Goal: Task Accomplishment & Management: Use online tool/utility

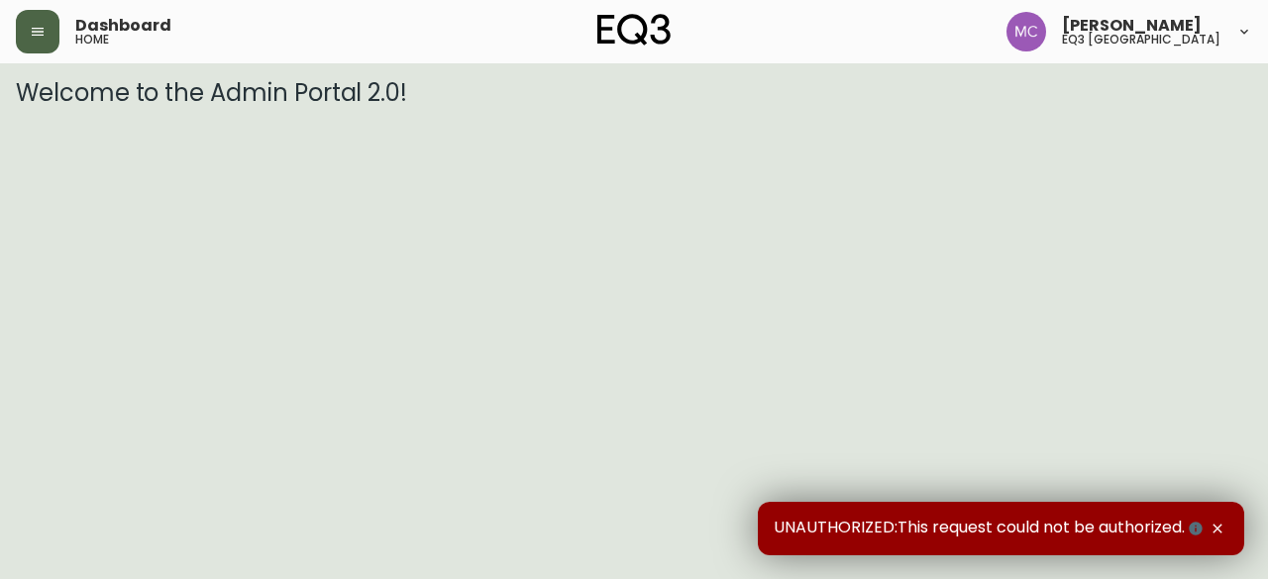
click at [38, 39] on icon "button" at bounding box center [38, 32] width 16 height 16
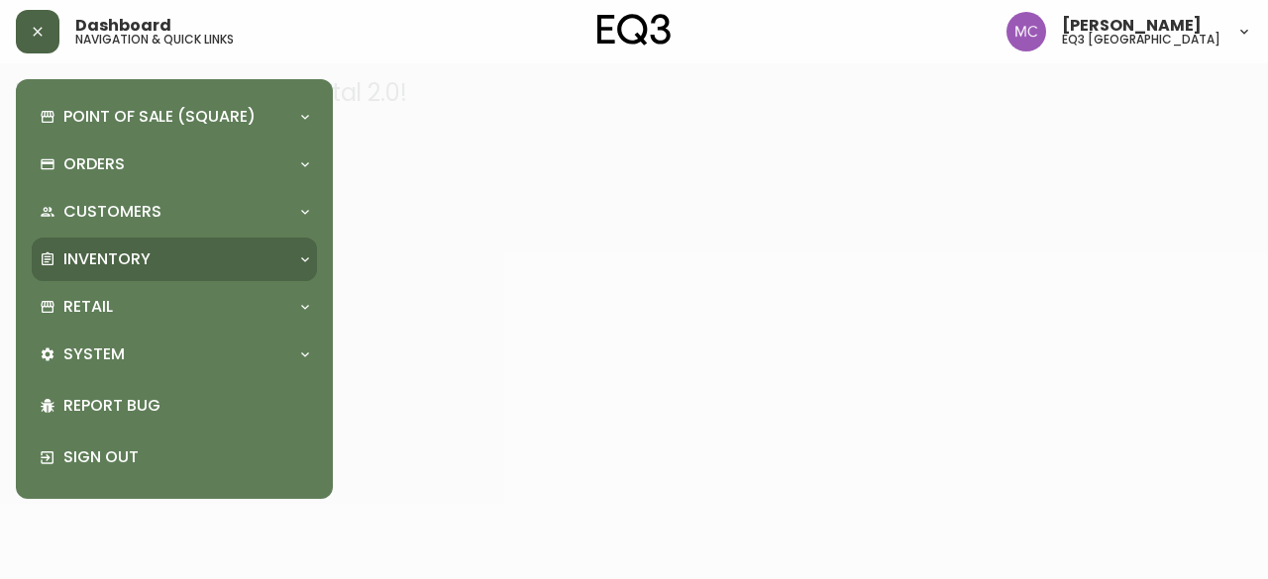
click at [117, 272] on div "Inventory" at bounding box center [174, 260] width 285 height 44
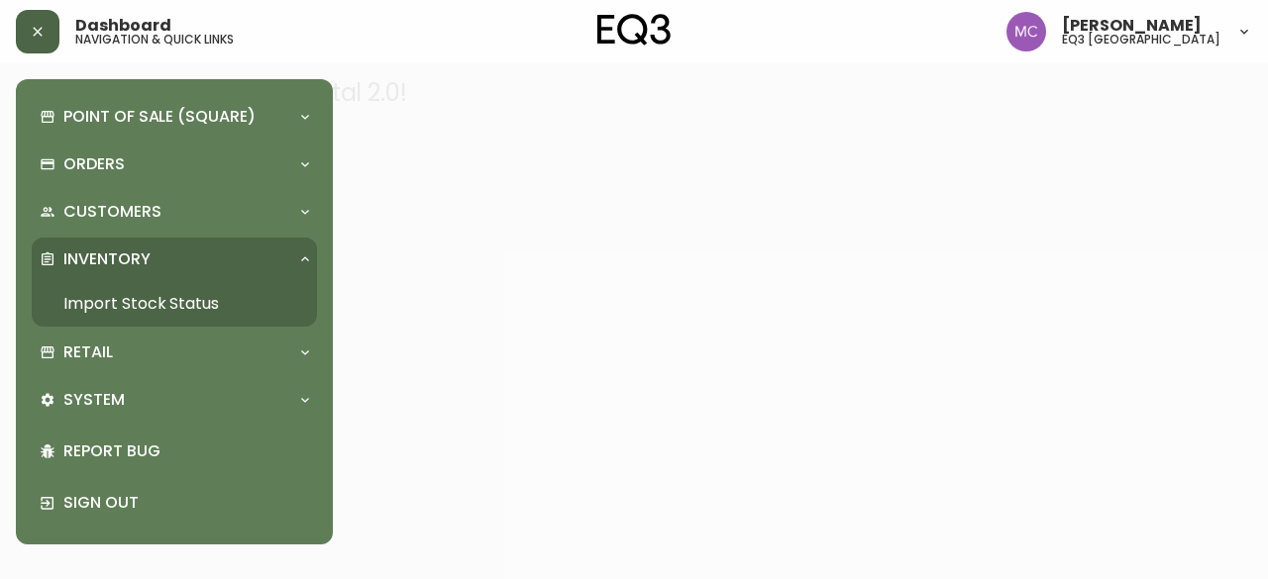
click at [113, 307] on link "Import Stock Status" at bounding box center [174, 304] width 285 height 46
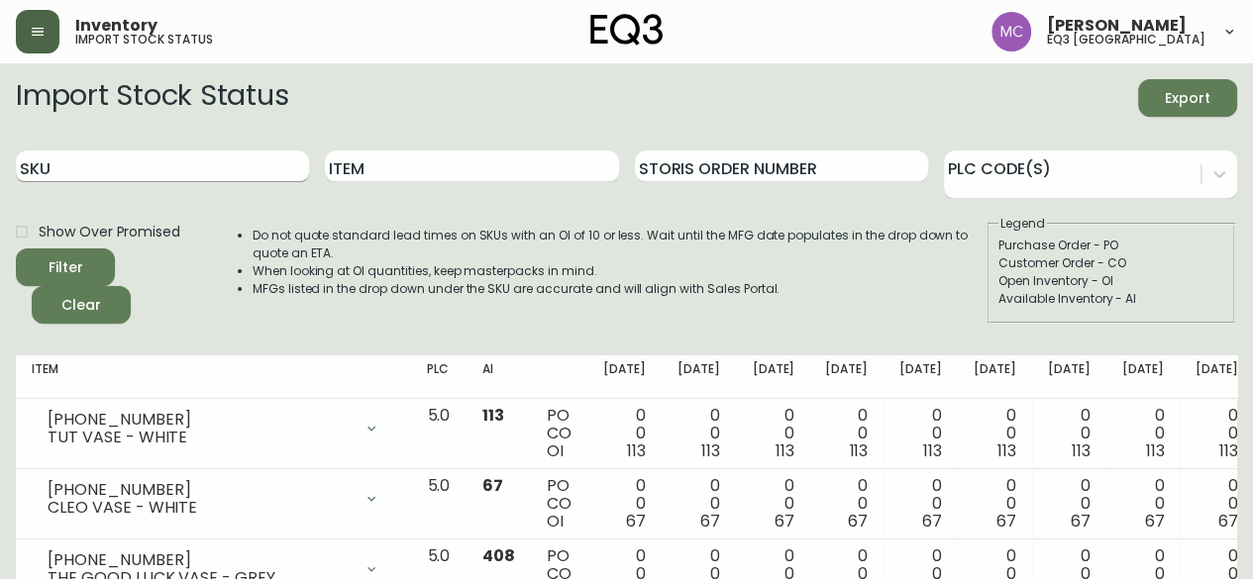
click at [75, 160] on input "SKU" at bounding box center [162, 167] width 293 height 32
paste input "[PHONE_NUMBER]"
type input "[PHONE_NUMBER]"
click at [16, 249] on button "Filter" at bounding box center [65, 268] width 99 height 38
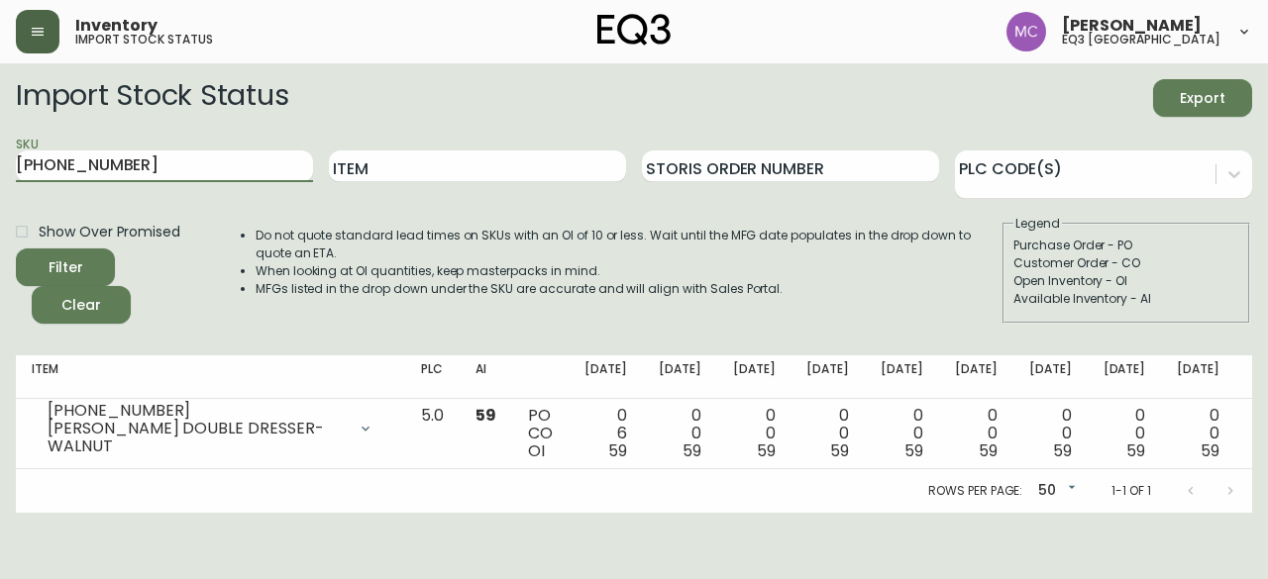
drag, startPoint x: 149, startPoint y: 157, endPoint x: 0, endPoint y: 159, distance: 148.6
click at [0, 159] on main "Import Stock Status Export SKU [PHONE_NUMBER] Item Storis Order Number PLC Code…" at bounding box center [634, 288] width 1268 height 450
paste input "[PHONE_NUMBER]"
type input "[PHONE_NUMBER]"
click at [16, 249] on button "Filter" at bounding box center [65, 268] width 99 height 38
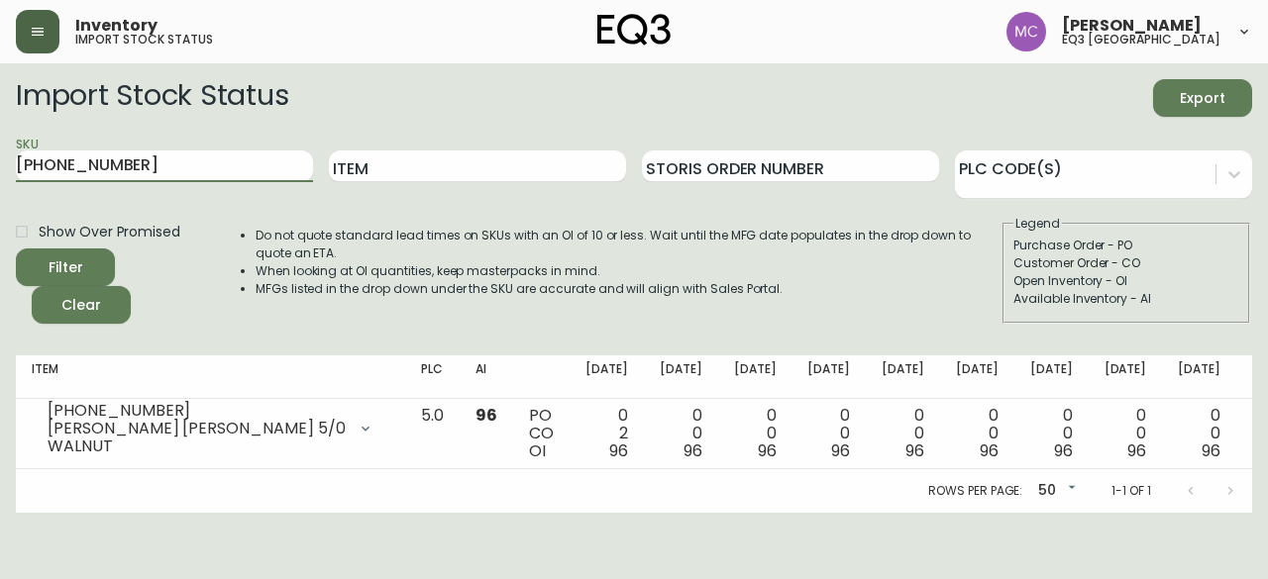
click at [151, 150] on div "SKU [PHONE_NUMBER]" at bounding box center [164, 167] width 297 height 64
drag, startPoint x: 141, startPoint y: 171, endPoint x: 0, endPoint y: 142, distance: 143.8
click at [0, 142] on main "Import Stock Status Export SKU [PHONE_NUMBER] Item Storis Order Number PLC Code…" at bounding box center [634, 288] width 1268 height 450
paste input "[PHONE_NUMBER]"
type input "[PHONE_NUMBER]"
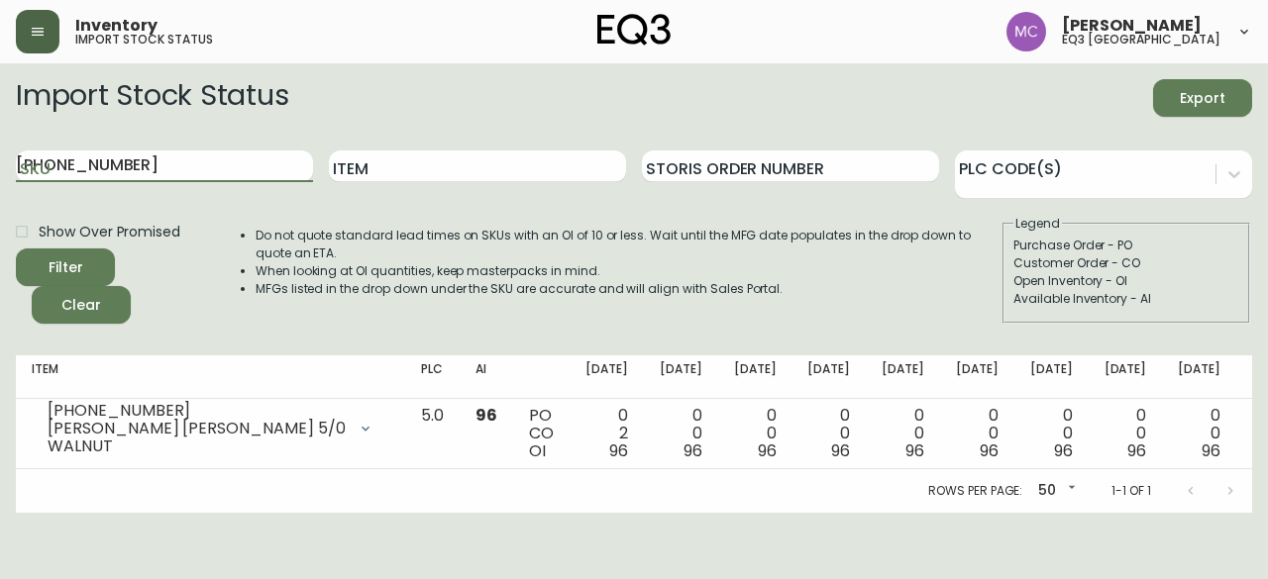
click at [16, 249] on button "Filter" at bounding box center [65, 268] width 99 height 38
drag, startPoint x: 117, startPoint y: 165, endPoint x: 0, endPoint y: 165, distance: 116.9
click at [0, 165] on main "Import Stock Status Export SKU [PHONE_NUMBER] Item Storis Order Number PLC Code…" at bounding box center [634, 288] width 1268 height 450
paste input "[PHONE_NUMBER]"
type input "[PHONE_NUMBER]"
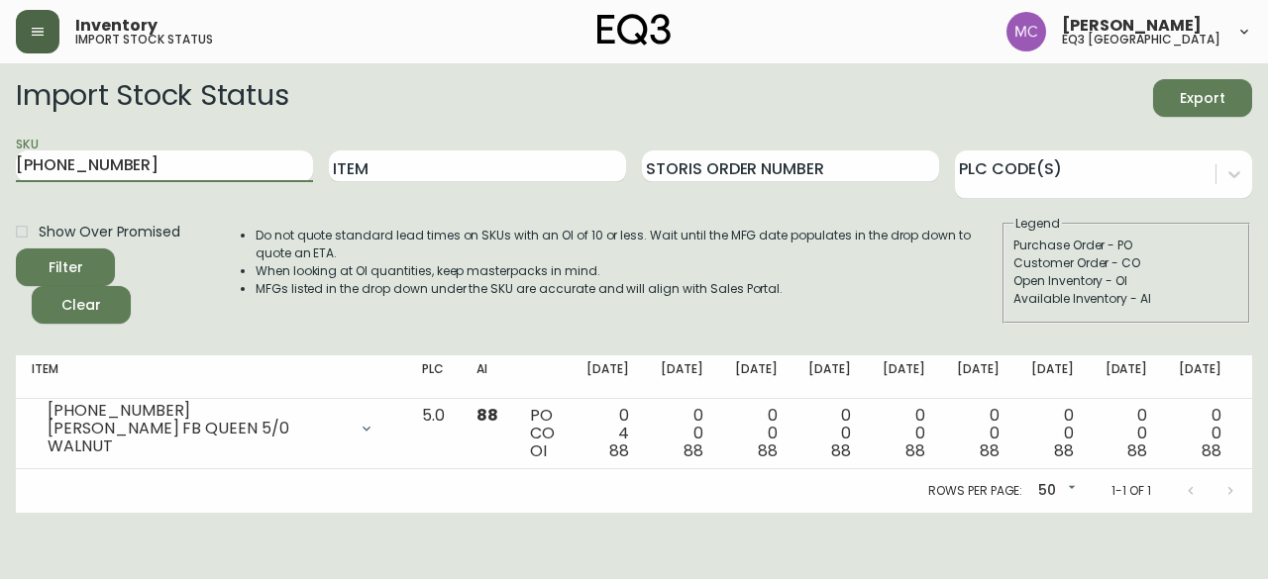
click at [16, 249] on button "Filter" at bounding box center [65, 268] width 99 height 38
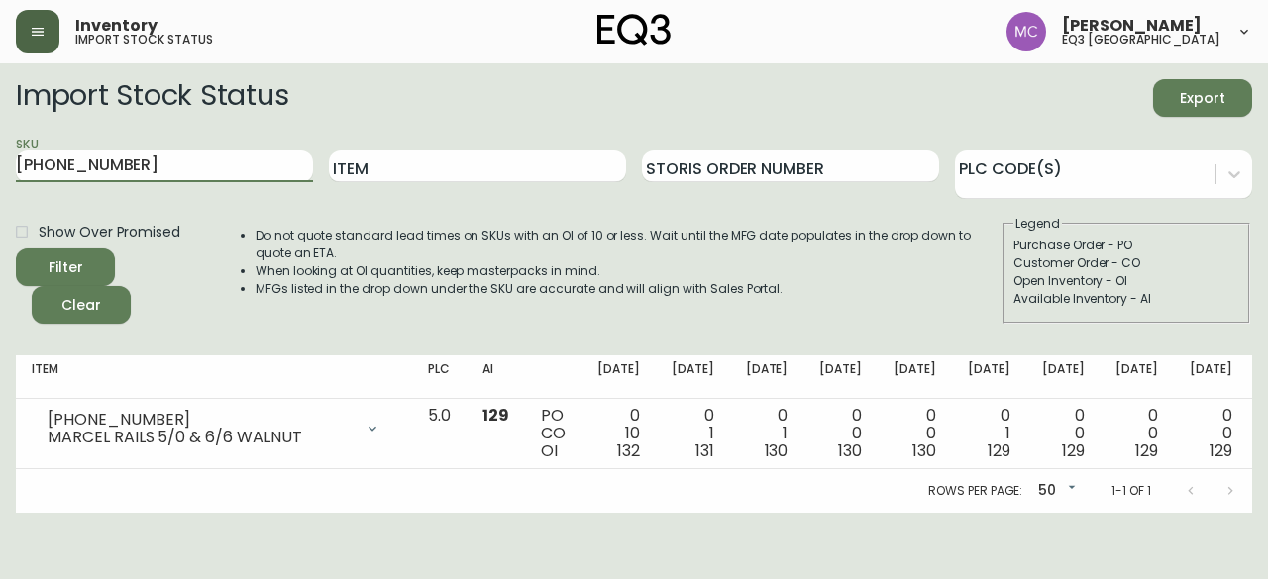
drag, startPoint x: 122, startPoint y: 158, endPoint x: 0, endPoint y: 163, distance: 122.0
click at [0, 163] on main "Import Stock Status Export SKU [PHONE_NUMBER] Item Storis Order Number PLC Code…" at bounding box center [634, 288] width 1268 height 450
paste input "[PHONE_NUMBER]"
type input "[PHONE_NUMBER]"
click at [16, 249] on button "Filter" at bounding box center [65, 268] width 99 height 38
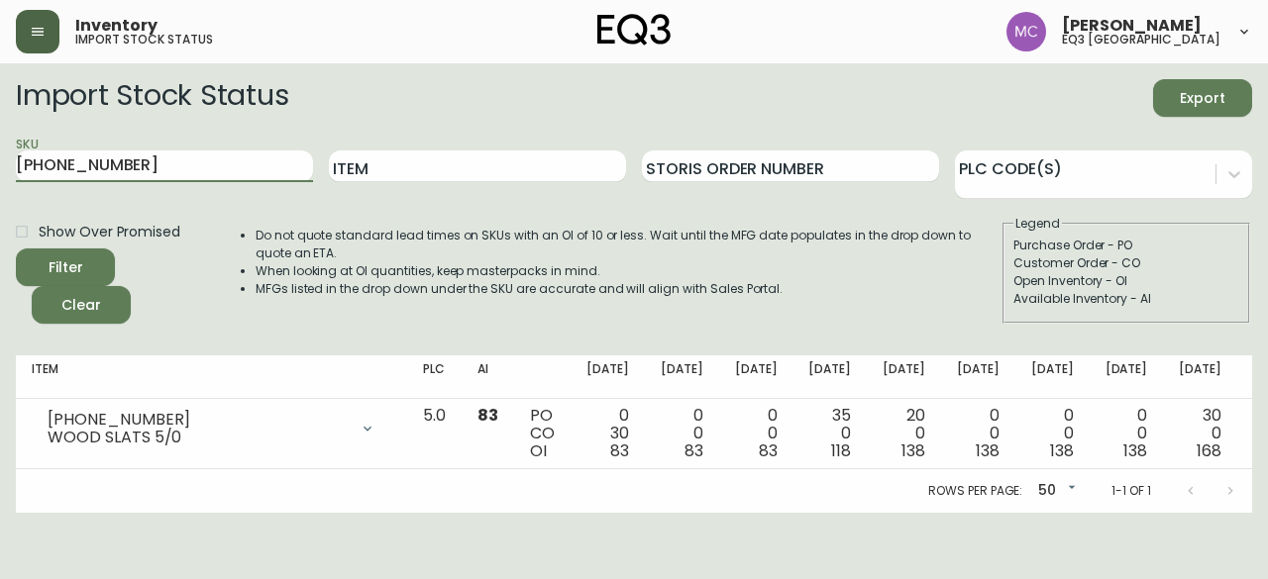
drag, startPoint x: 133, startPoint y: 173, endPoint x: 0, endPoint y: 144, distance: 136.0
click at [0, 144] on main "Import Stock Status Export SKU [PHONE_NUMBER] Item Storis Order Number PLC Code…" at bounding box center [634, 288] width 1268 height 450
paste input "[PHONE_NUMBER]"
type input "[PHONE_NUMBER]"
click at [16, 249] on button "Filter" at bounding box center [65, 268] width 99 height 38
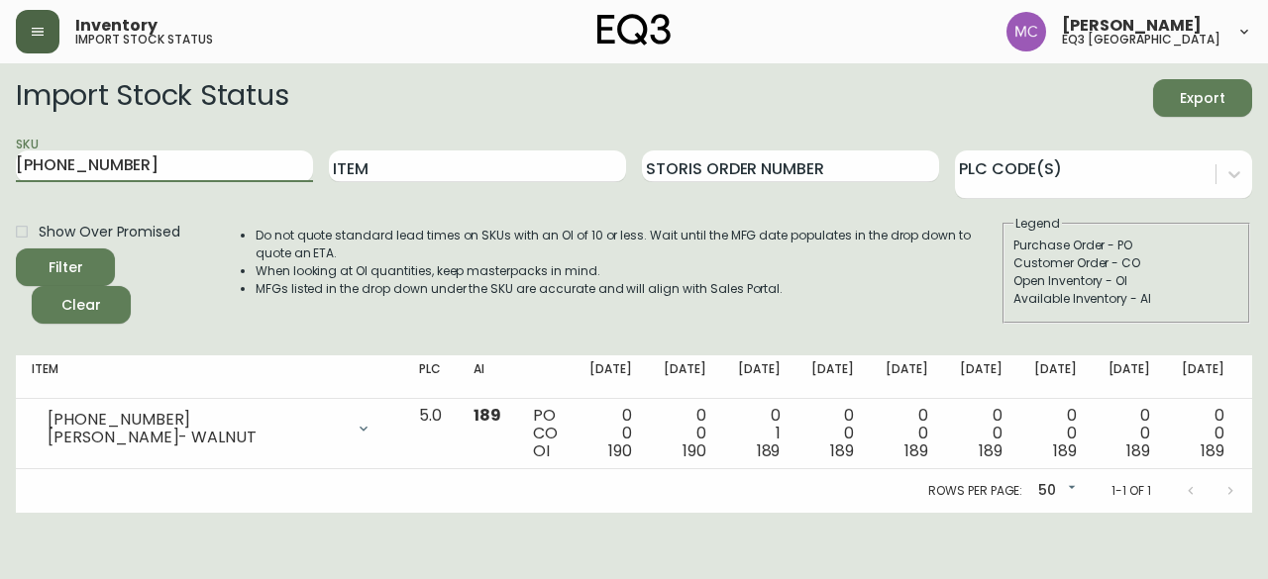
drag, startPoint x: 130, startPoint y: 160, endPoint x: 0, endPoint y: 137, distance: 131.9
click at [0, 137] on main "Import Stock Status Export SKU [PHONE_NUMBER] Item Storis Order Number PLC Code…" at bounding box center [634, 288] width 1268 height 450
paste input "[PHONE_NUMBER]"
type input "[PHONE_NUMBER]"
click at [16, 249] on button "Filter" at bounding box center [65, 268] width 99 height 38
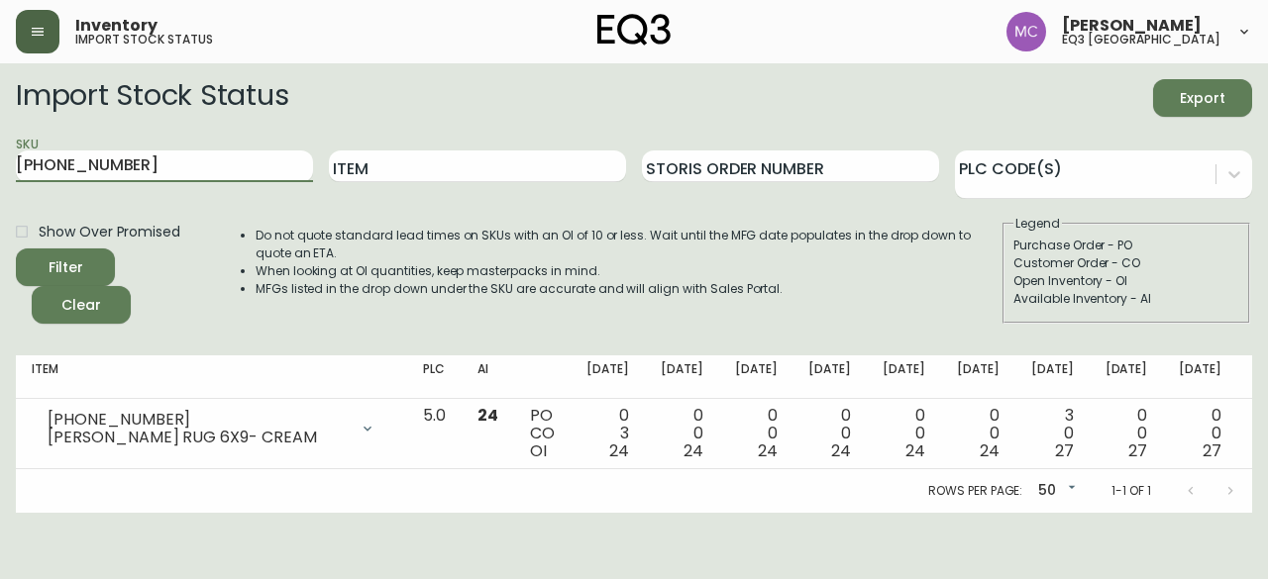
drag, startPoint x: 131, startPoint y: 171, endPoint x: 0, endPoint y: 132, distance: 136.6
click at [0, 132] on main "Import Stock Status Export SKU [PHONE_NUMBER] Item Storis Order Number PLC Code…" at bounding box center [634, 288] width 1268 height 450
paste input "[PHONE_NUMBER]"
type input "[PHONE_NUMBER]"
click at [16, 249] on button "Filter" at bounding box center [65, 268] width 99 height 38
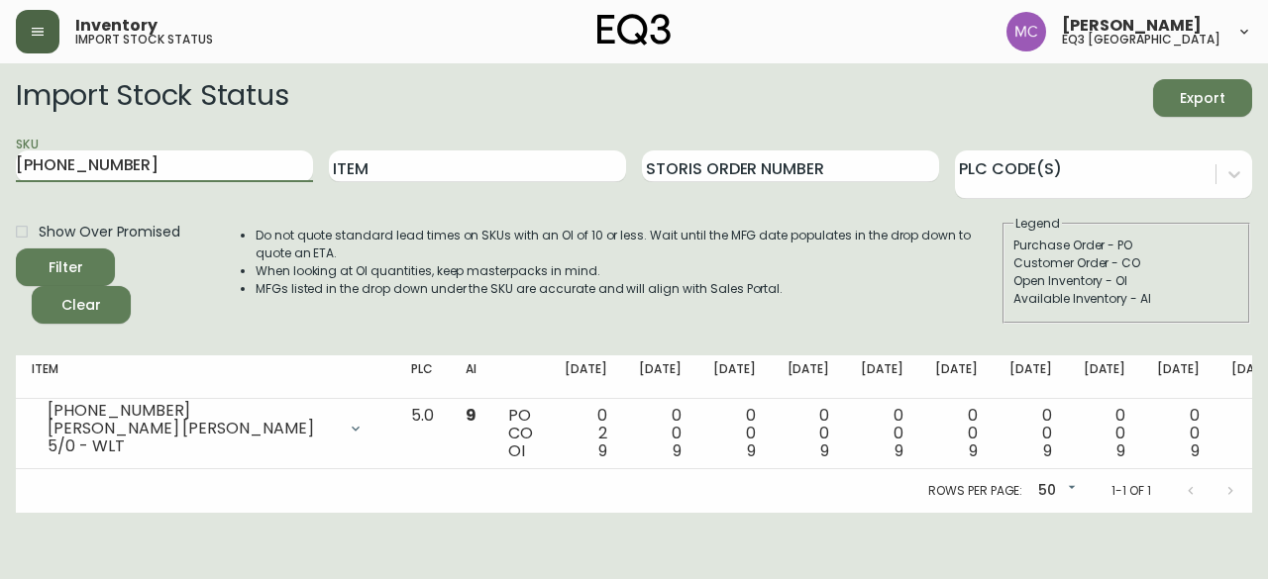
drag, startPoint x: 129, startPoint y: 154, endPoint x: 0, endPoint y: 142, distance: 129.3
click at [0, 142] on main "Import Stock Status Export SKU [PHONE_NUMBER] Item Storis Order Number PLC Code…" at bounding box center [634, 288] width 1268 height 450
paste input "[PHONE_NUMBER]"
type input "[PHONE_NUMBER]"
click at [16, 249] on button "Filter" at bounding box center [65, 268] width 99 height 38
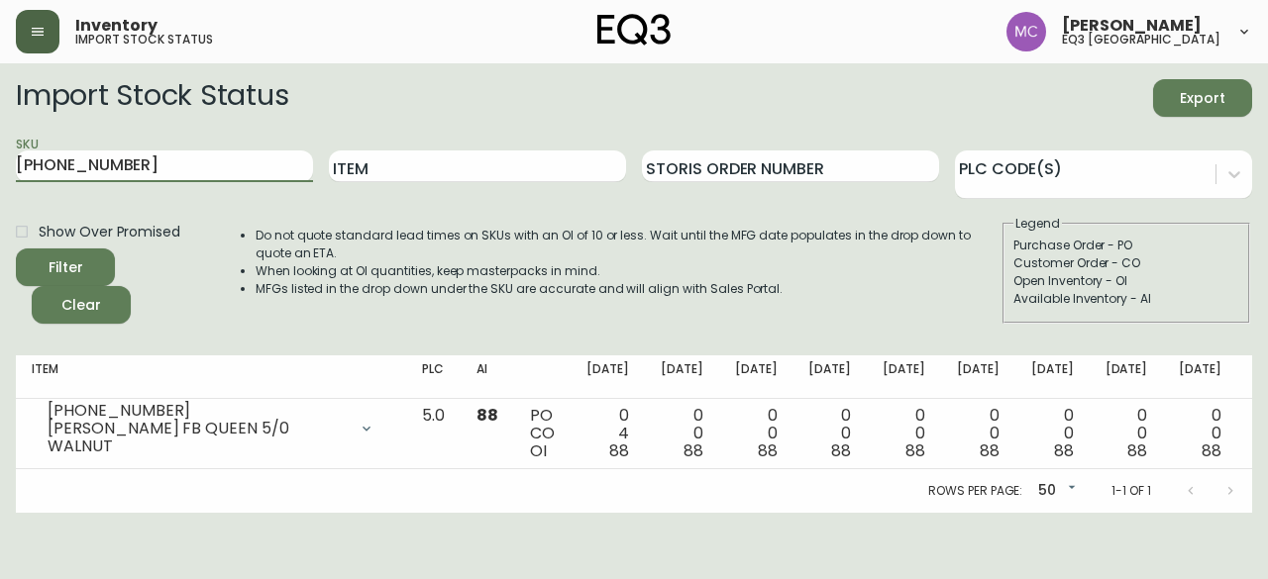
drag, startPoint x: 135, startPoint y: 172, endPoint x: 0, endPoint y: 140, distance: 138.6
click at [0, 140] on main "Import Stock Status Export SKU [PHONE_NUMBER] Item Storis Order Number PLC Code…" at bounding box center [634, 288] width 1268 height 450
paste input "[PHONE_NUMBER]"
type input "[PHONE_NUMBER]"
click at [16, 249] on button "Filter" at bounding box center [65, 268] width 99 height 38
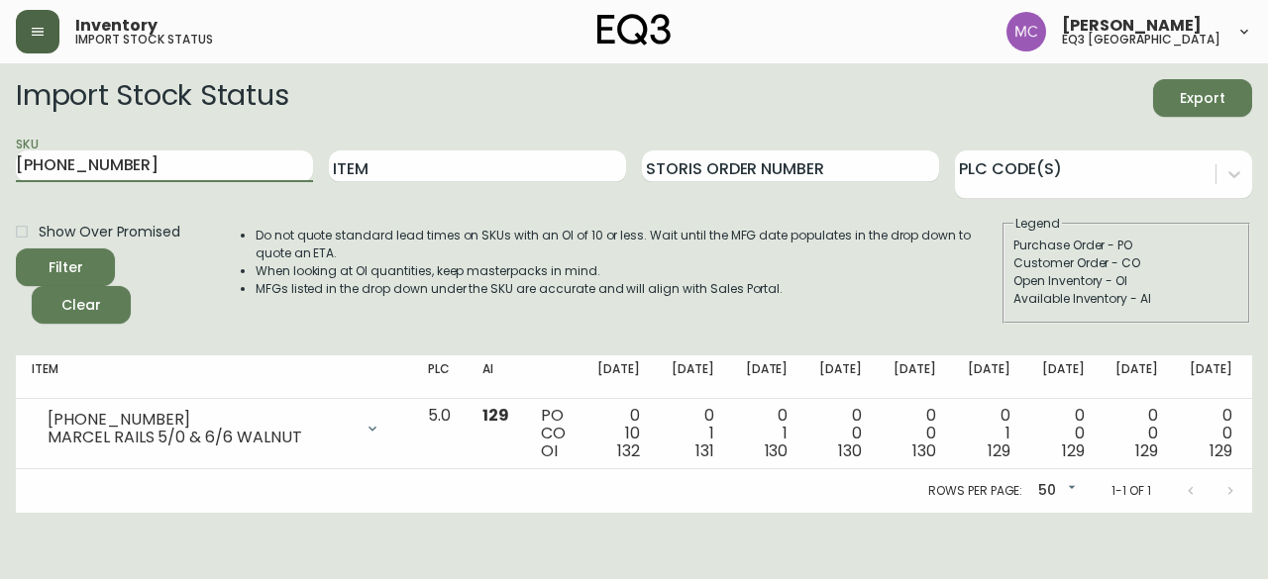
drag, startPoint x: 173, startPoint y: 165, endPoint x: 0, endPoint y: 146, distance: 174.5
click at [0, 146] on main "Import Stock Status Export SKU [PHONE_NUMBER] Item Storis Order Number PLC Code…" at bounding box center [634, 288] width 1268 height 450
paste input "[PHONE_NUMBER]"
type input "[PHONE_NUMBER]"
click at [16, 249] on button "Filter" at bounding box center [65, 268] width 99 height 38
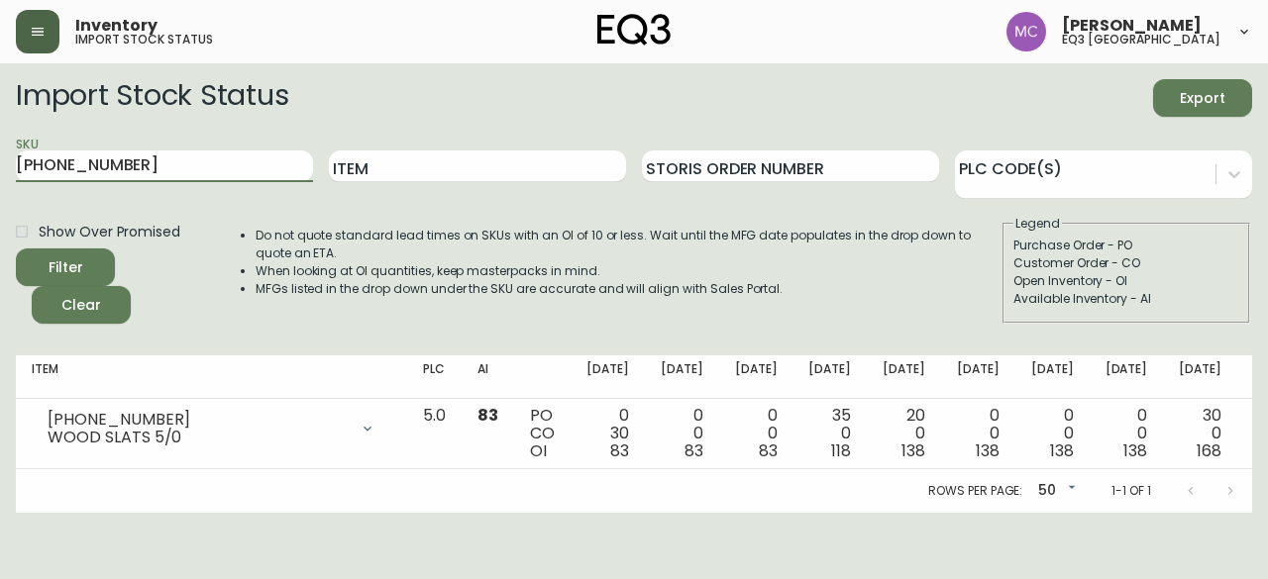
drag, startPoint x: 125, startPoint y: 173, endPoint x: 0, endPoint y: 142, distance: 128.8
click at [0, 142] on main "Import Stock Status Export SKU [PHONE_NUMBER] Item Storis Order Number PLC Code…" at bounding box center [634, 288] width 1268 height 450
paste input "[PHONE_NUMBER]"
type input "[PHONE_NUMBER]"
click at [16, 249] on button "Filter" at bounding box center [65, 268] width 99 height 38
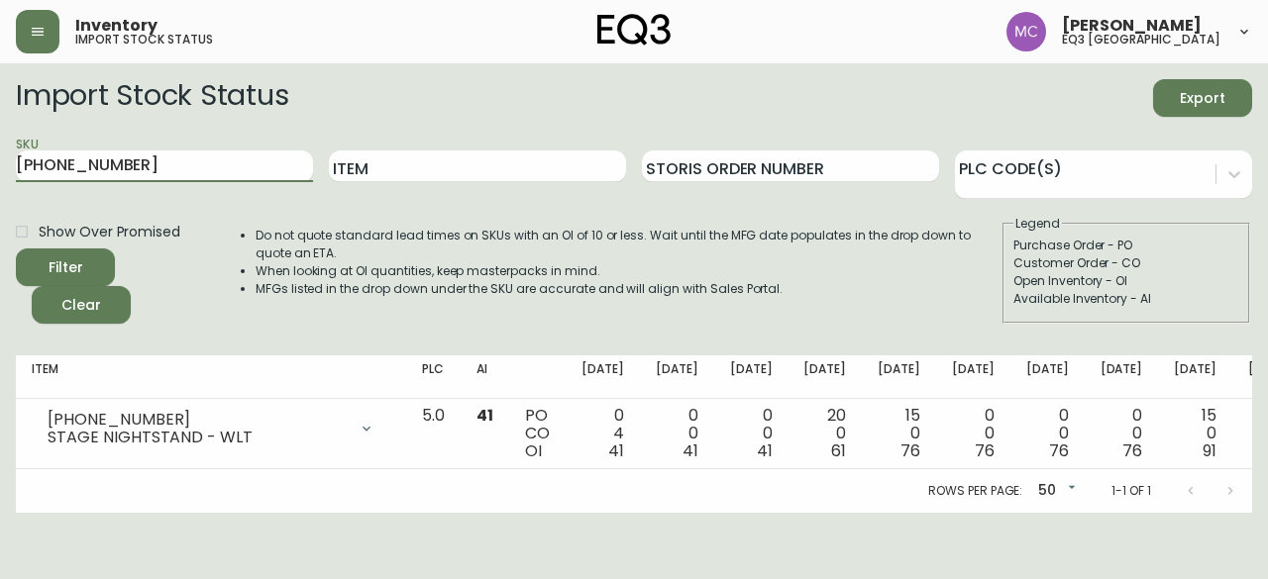
drag, startPoint x: 129, startPoint y: 173, endPoint x: 0, endPoint y: 156, distance: 130.0
click at [0, 156] on main "Import Stock Status Export SKU [PHONE_NUMBER] Item Storis Order Number PLC Code…" at bounding box center [634, 288] width 1268 height 450
paste input "[PHONE_NUMBER]"
type input "[PHONE_NUMBER]"
click at [16, 249] on button "Filter" at bounding box center [65, 268] width 99 height 38
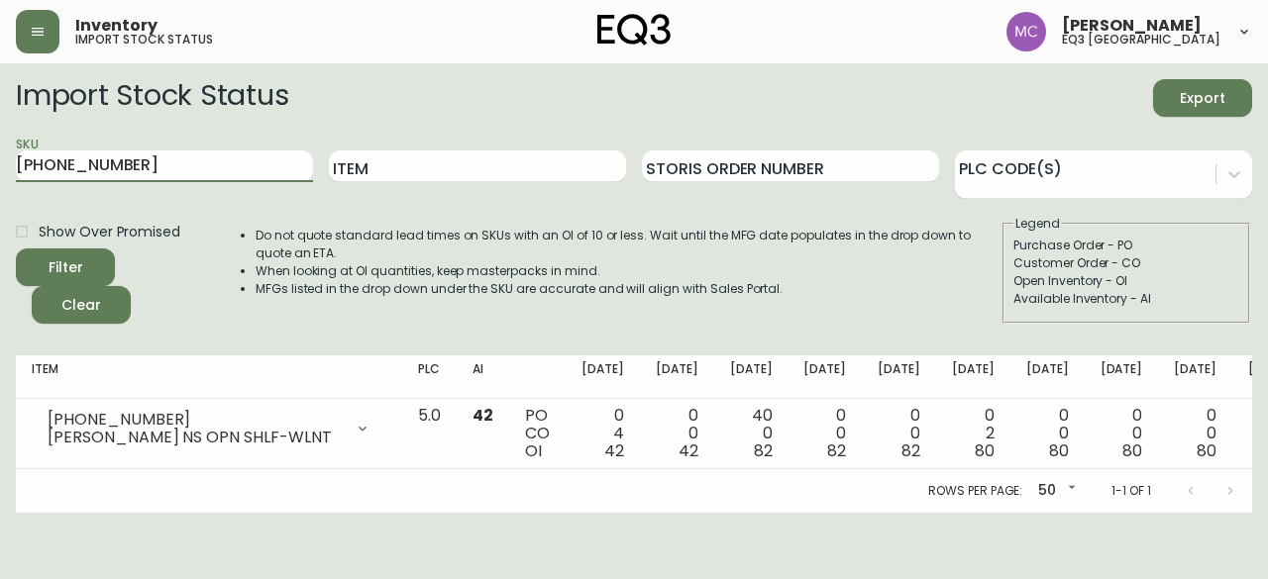
drag, startPoint x: 149, startPoint y: 162, endPoint x: 0, endPoint y: 150, distance: 149.1
click at [0, 150] on main "Import Stock Status Export SKU [PHONE_NUMBER] Item Storis Order Number PLC Code…" at bounding box center [634, 288] width 1268 height 450
click at [0, 150] on main "Import Stock Status Export SKU Item Storis Order Number PLC Code(s) Show Over P…" at bounding box center [634, 288] width 1268 height 450
click at [57, 165] on input "SKU" at bounding box center [164, 167] width 297 height 32
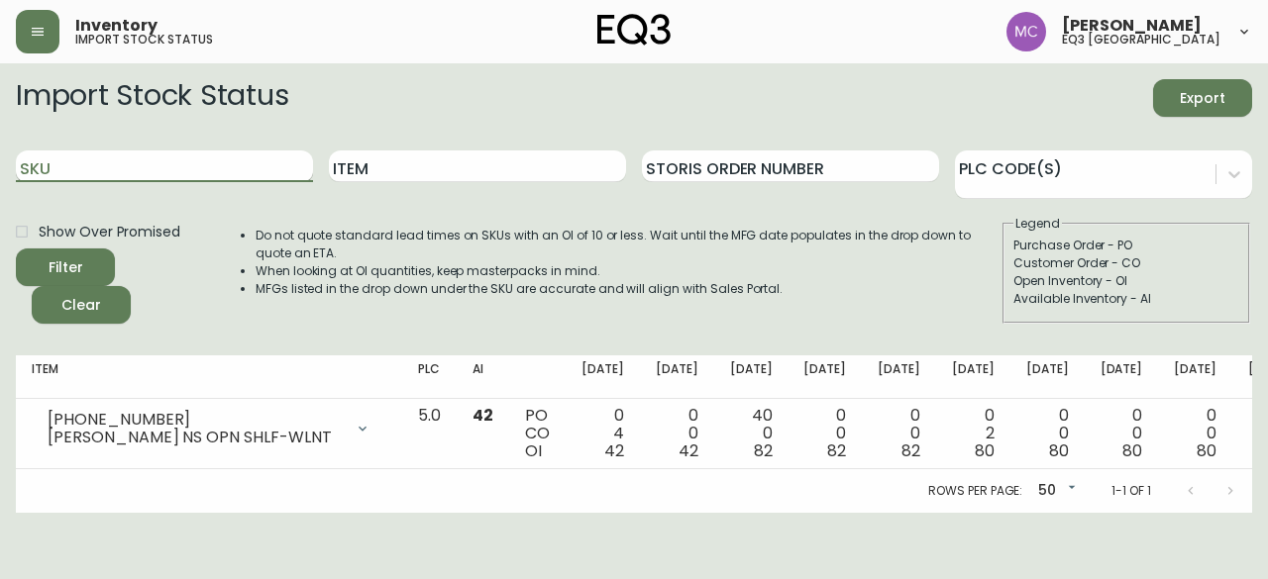
paste input "[PHONE_NUMBER]"
click at [57, 165] on input "[PHONE_NUMBER]" at bounding box center [164, 167] width 297 height 32
type input "[PHONE_NUMBER]"
click at [16, 249] on button "Filter" at bounding box center [65, 268] width 99 height 38
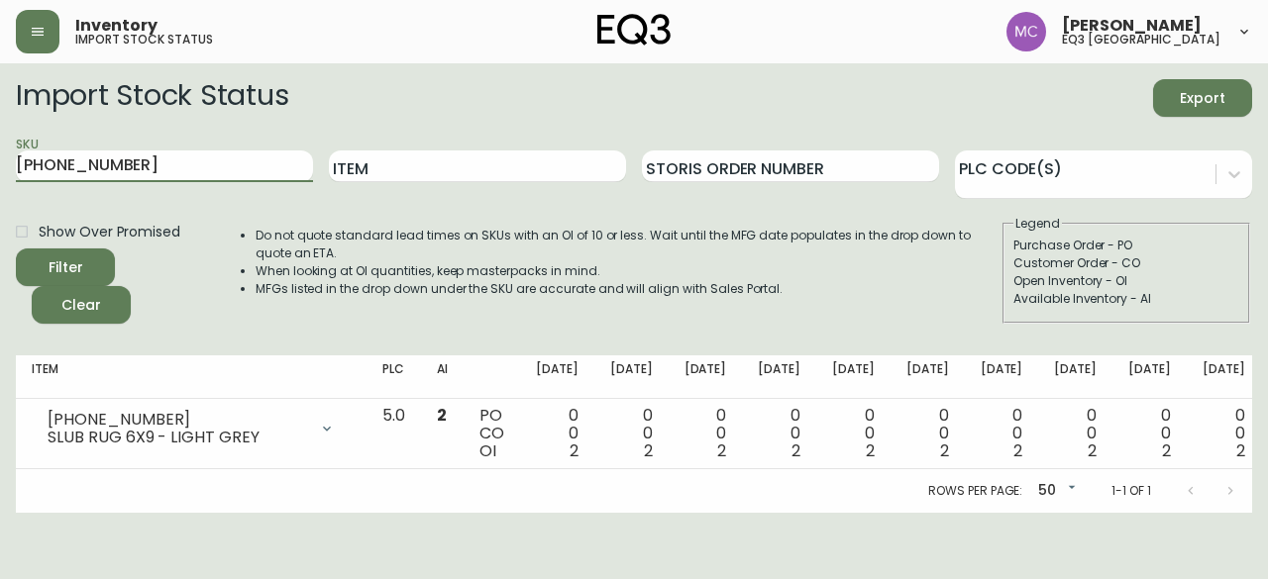
drag, startPoint x: 176, startPoint y: 175, endPoint x: 0, endPoint y: 167, distance: 176.5
click at [0, 167] on main "Import Stock Status Export SKU [PHONE_NUMBER] Item Storis Order Number PLC Code…" at bounding box center [634, 288] width 1268 height 450
paste input "[PHONE_NUMBER]"
type input "[PHONE_NUMBER]"
click at [16, 249] on button "Filter" at bounding box center [65, 268] width 99 height 38
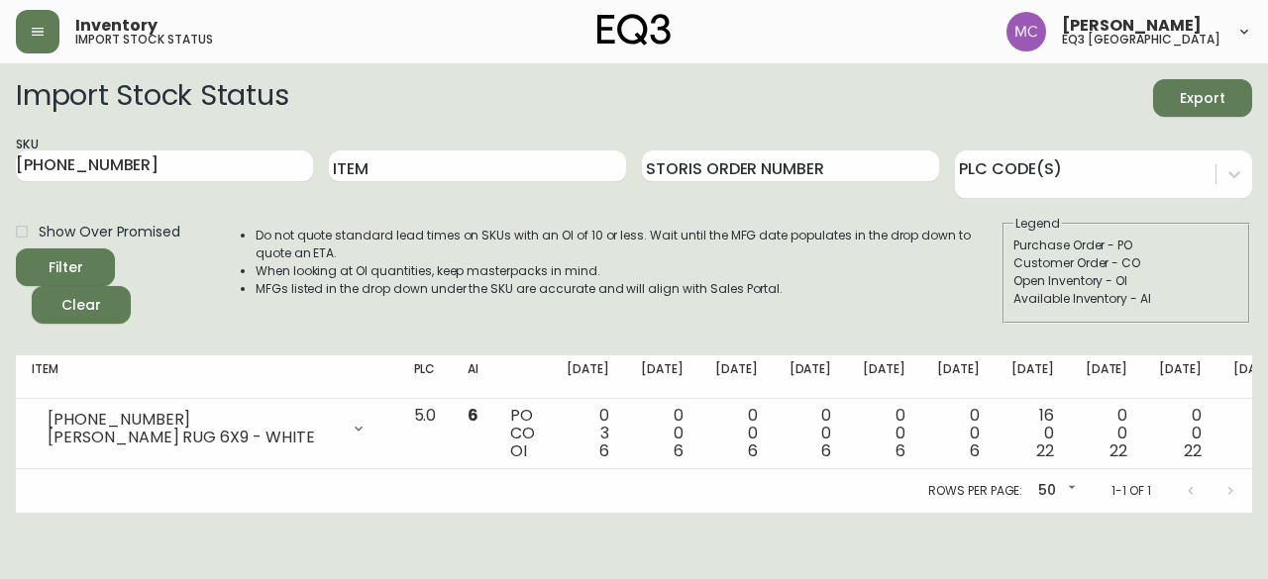
drag, startPoint x: 184, startPoint y: 185, endPoint x: 0, endPoint y: 150, distance: 187.7
click at [0, 150] on main "Import Stock Status Export SKU [PHONE_NUMBER] Item Storis Order Number PLC Code…" at bounding box center [634, 288] width 1268 height 450
click at [106, 157] on input "[PHONE_NUMBER]" at bounding box center [164, 167] width 297 height 32
drag, startPoint x: 106, startPoint y: 157, endPoint x: 0, endPoint y: 144, distance: 106.8
click at [0, 144] on main "Import Stock Status Export SKU [PHONE_NUMBER] Item Storis Order Number PLC Code…" at bounding box center [634, 288] width 1268 height 450
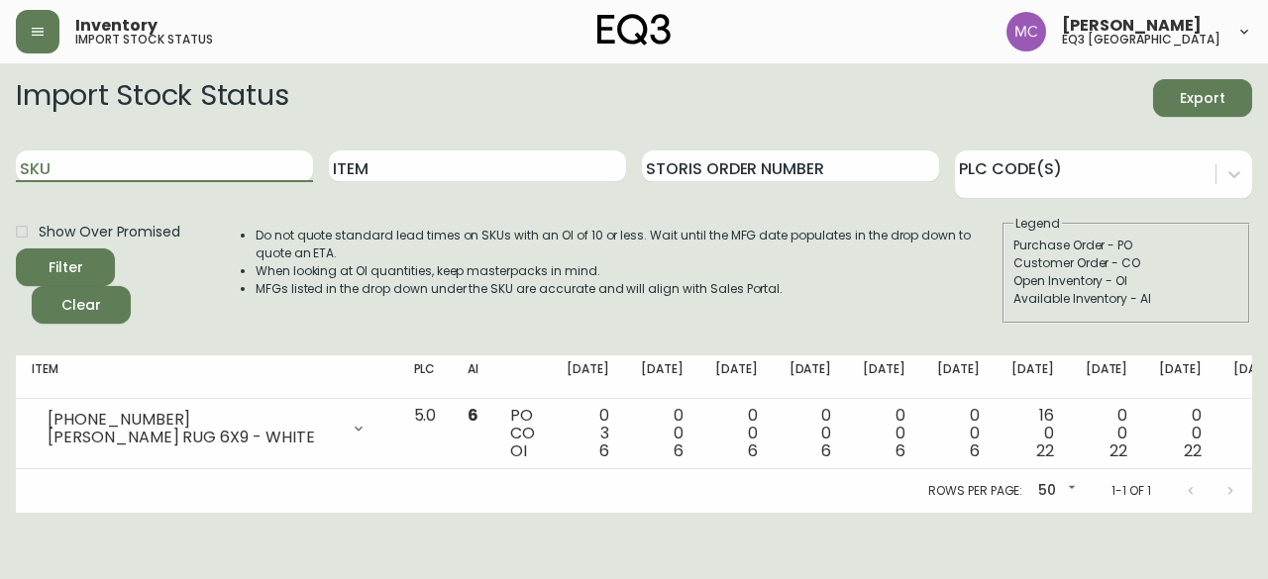
paste input "[PHONE_NUMBER]"
type input "[PHONE_NUMBER]"
click at [16, 249] on button "Filter" at bounding box center [65, 268] width 99 height 38
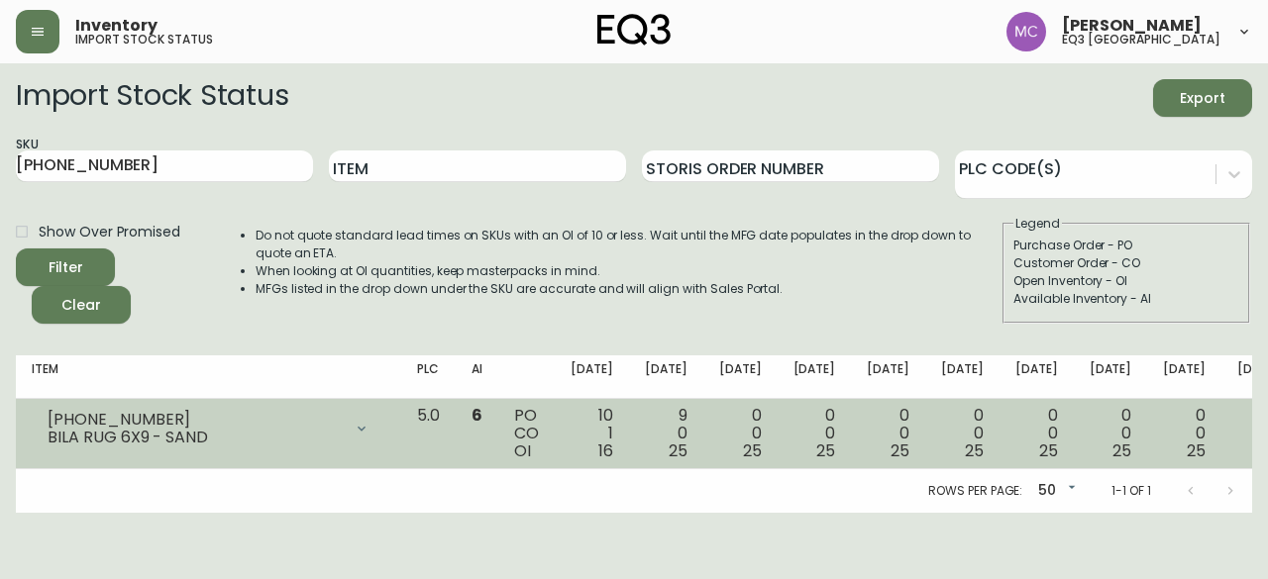
drag, startPoint x: 57, startPoint y: 116, endPoint x: 445, endPoint y: 457, distance: 515.9
click at [456, 457] on td "6" at bounding box center [477, 434] width 43 height 70
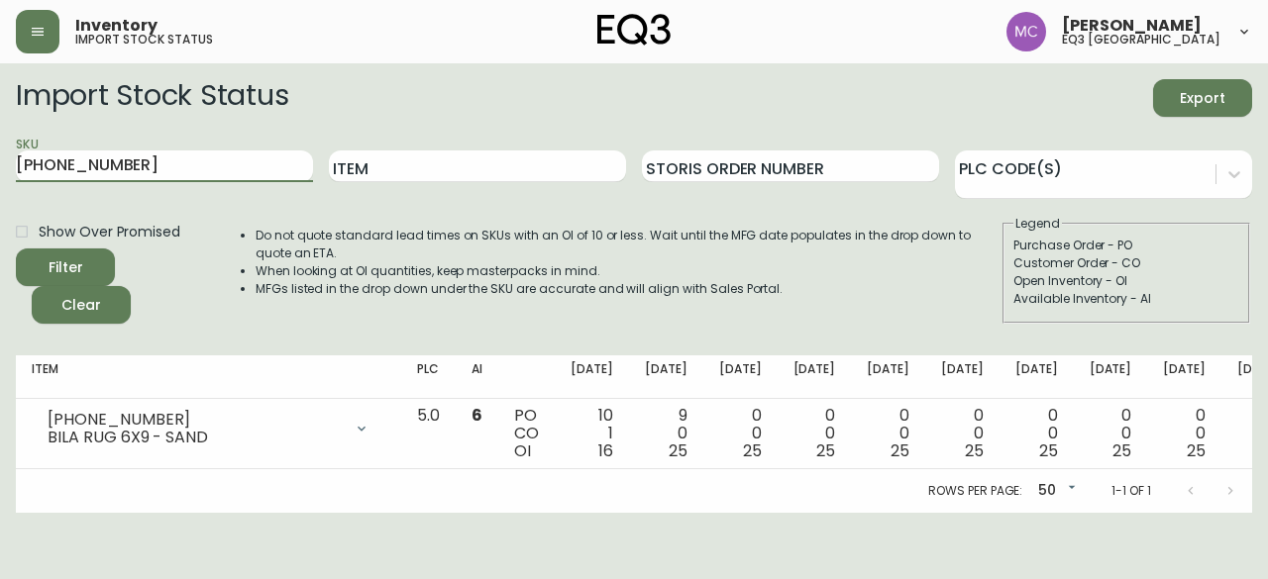
drag, startPoint x: 123, startPoint y: 171, endPoint x: 6, endPoint y: 160, distance: 117.4
click at [6, 160] on main "Import Stock Status Export SKU [PHONE_NUMBER] Item Storis Order Number PLC Code…" at bounding box center [634, 288] width 1268 height 450
click at [6, 160] on main "Import Stock Status Export SKU Item Storis Order Number PLC Code(s) Show Over P…" at bounding box center [634, 288] width 1268 height 450
click at [42, 157] on input "SKU" at bounding box center [164, 167] width 297 height 32
paste input "[PHONE_NUMBER]"
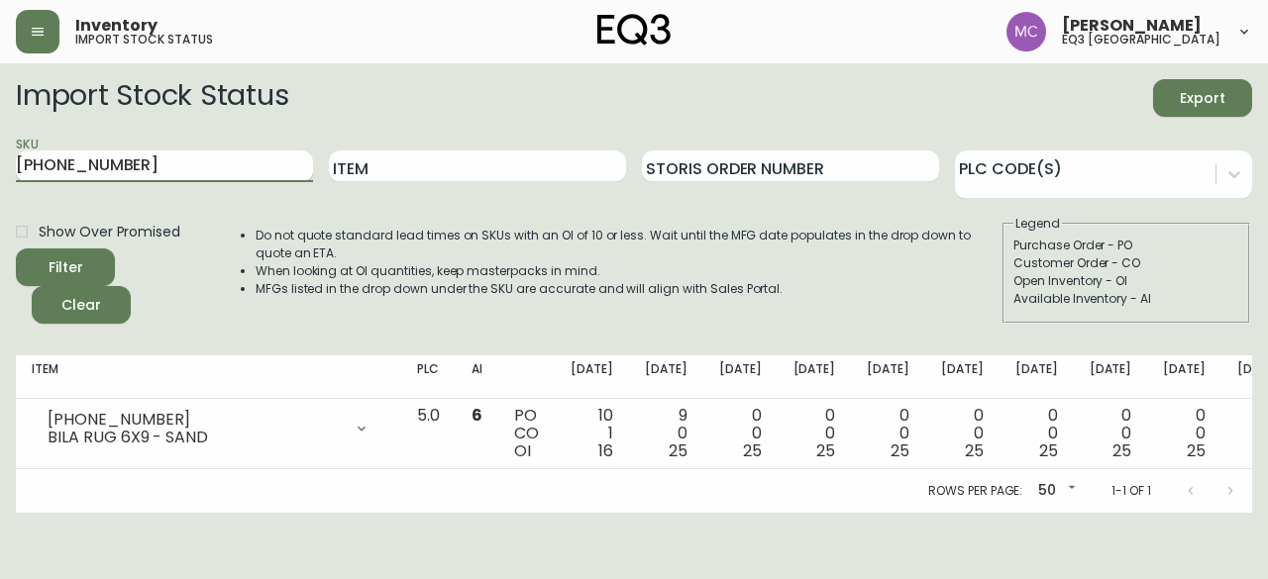
type input "[PHONE_NUMBER]"
click at [16, 249] on button "Filter" at bounding box center [65, 268] width 99 height 38
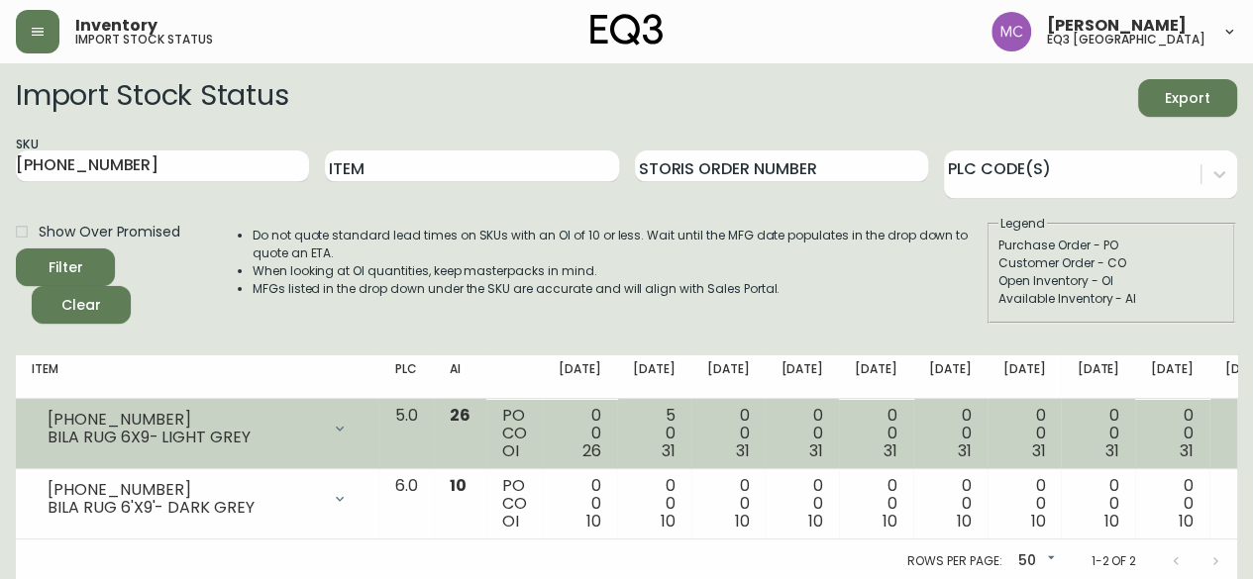
click at [103, 414] on div "[PHONE_NUMBER]" at bounding box center [184, 420] width 272 height 18
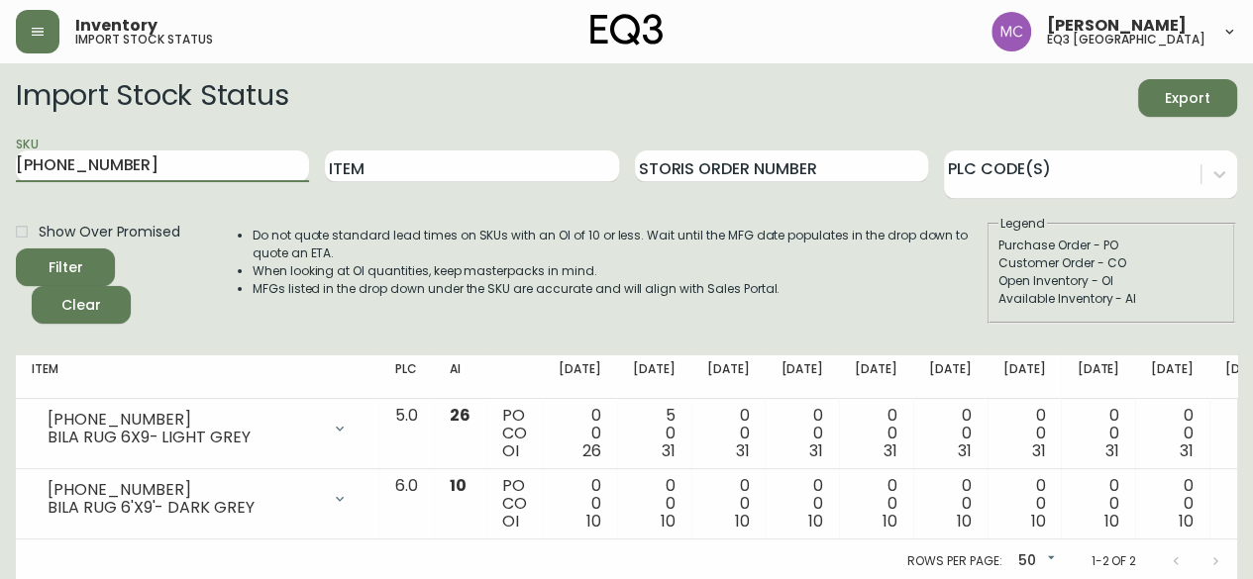
drag, startPoint x: 151, startPoint y: 159, endPoint x: 3, endPoint y: 156, distance: 147.6
click at [3, 156] on main "Import Stock Status Export SKU [PHONE_NUMBER] Item Storis Order Number PLC Code…" at bounding box center [626, 323] width 1253 height 520
paste input "[PHONE_NUMBER]"
click at [16, 249] on button "Filter" at bounding box center [65, 268] width 99 height 38
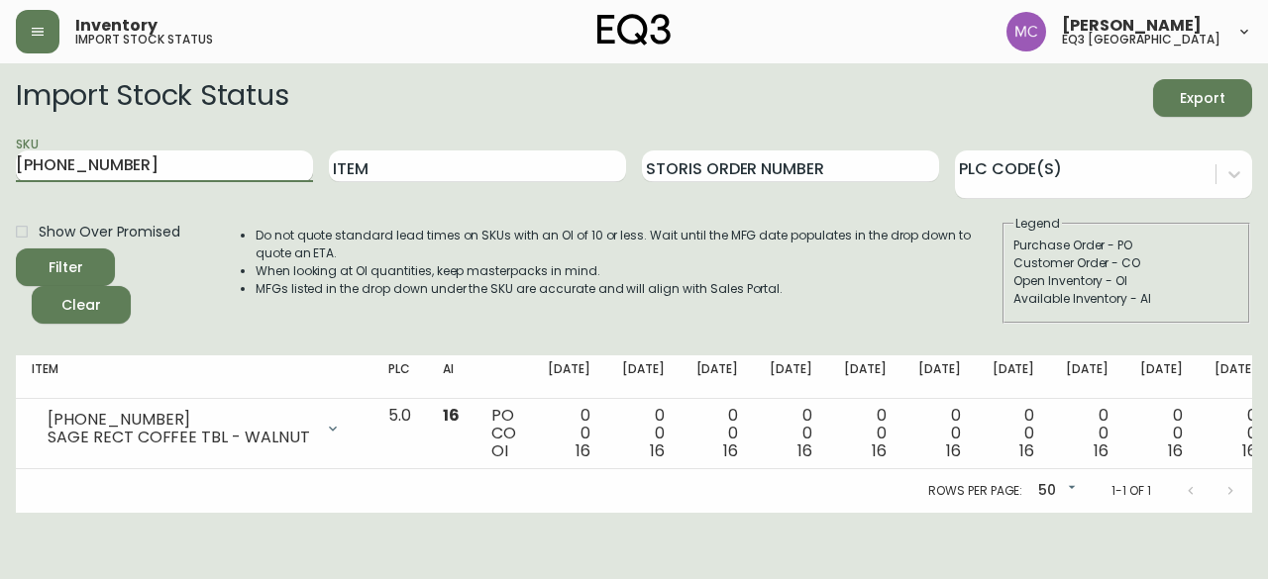
drag, startPoint x: 157, startPoint y: 172, endPoint x: 26, endPoint y: 169, distance: 130.8
click at [26, 169] on input "[PHONE_NUMBER]" at bounding box center [164, 167] width 297 height 32
type input "3"
paste input "[PHONE_NUMBER]"
type input "[PHONE_NUMBER]"
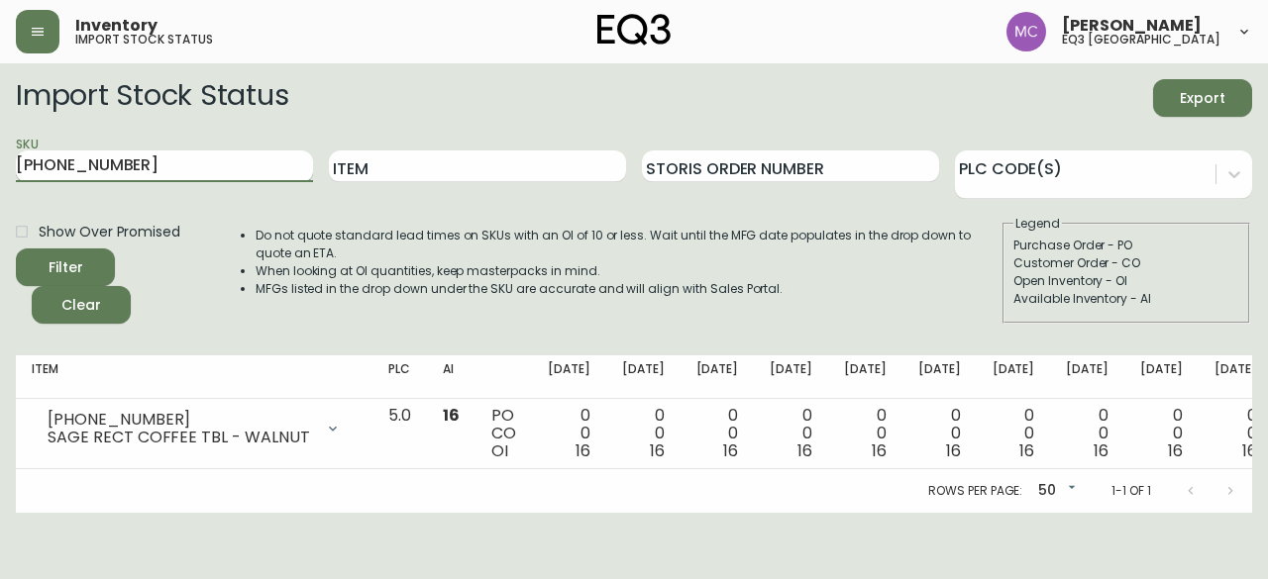
click at [16, 249] on button "Filter" at bounding box center [65, 268] width 99 height 38
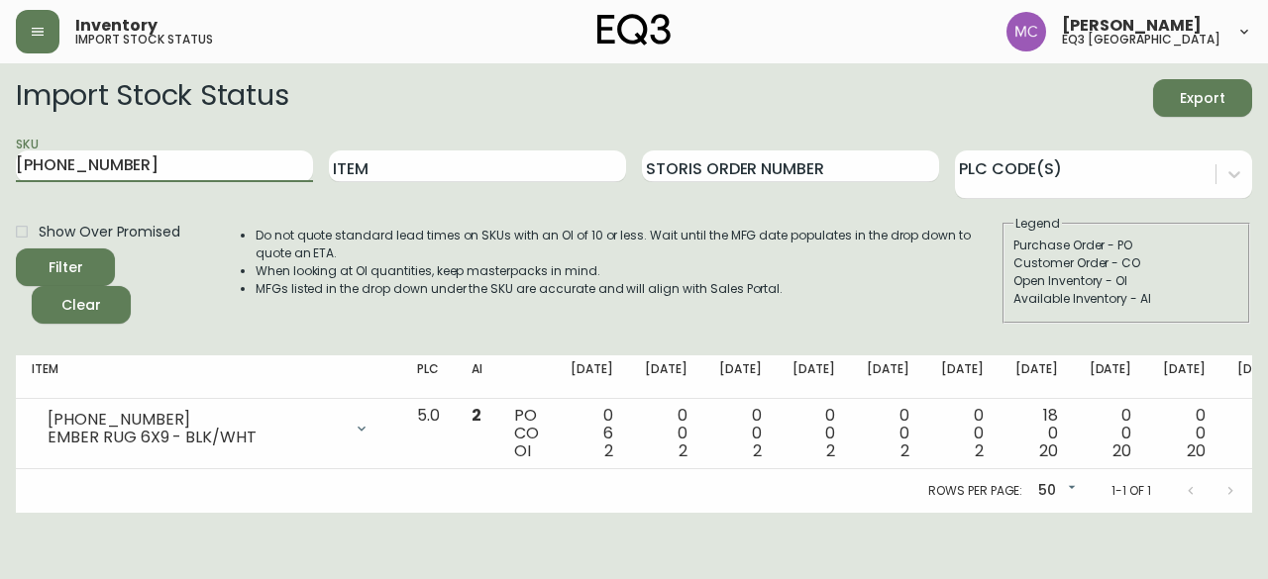
drag, startPoint x: 127, startPoint y: 176, endPoint x: 0, endPoint y: 138, distance: 132.5
click at [0, 138] on main "Import Stock Status Export SKU [PHONE_NUMBER] Item Storis Order Number PLC Code…" at bounding box center [634, 288] width 1268 height 450
paste input "[PHONE_NUMBER]"
type input "[PHONE_NUMBER]"
click at [16, 249] on button "Filter" at bounding box center [65, 268] width 99 height 38
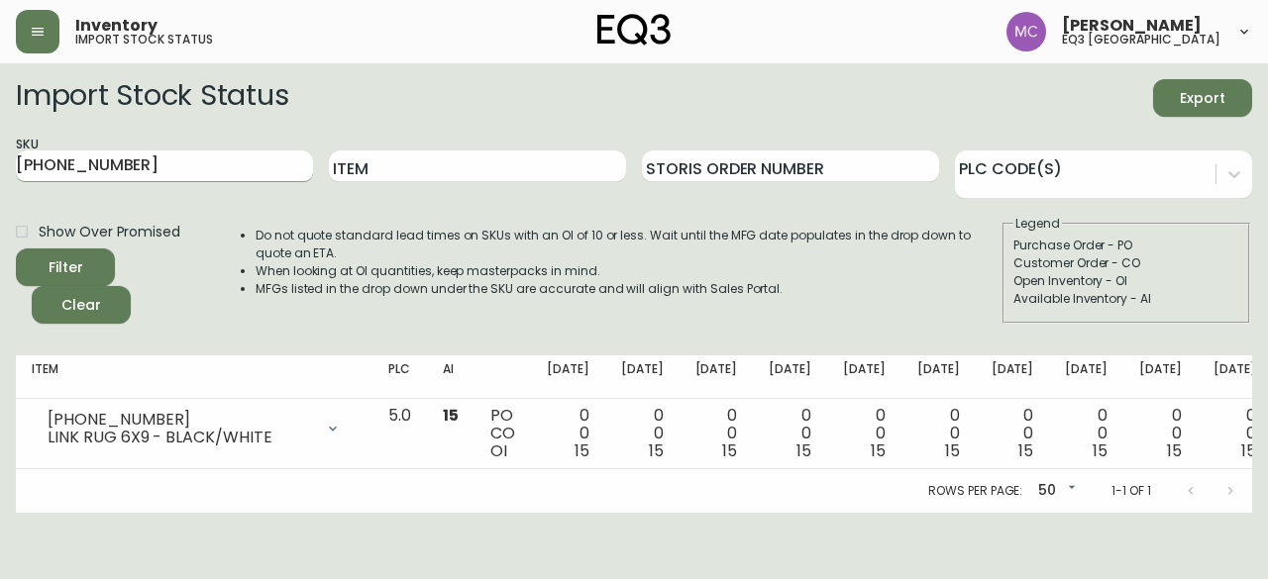
drag, startPoint x: 225, startPoint y: 186, endPoint x: 202, endPoint y: 177, distance: 24.5
click at [202, 177] on div "SKU [PHONE_NUMBER]" at bounding box center [164, 167] width 297 height 64
drag, startPoint x: 190, startPoint y: 170, endPoint x: 0, endPoint y: 147, distance: 191.7
click at [0, 147] on main "Import Stock Status Export SKU [PHONE_NUMBER] Item Storis Order Number PLC Code…" at bounding box center [634, 288] width 1268 height 450
paste input "3020-284-45-A"
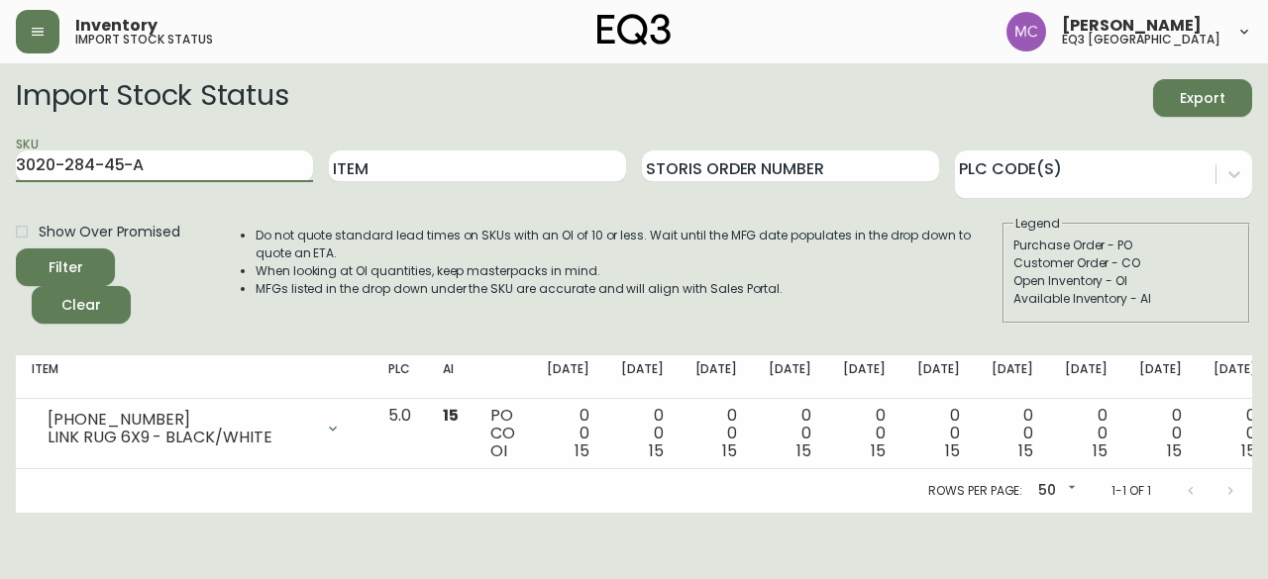
type input "3020-284-45-A"
click at [16, 249] on button "Filter" at bounding box center [65, 268] width 99 height 38
drag, startPoint x: 150, startPoint y: 163, endPoint x: 0, endPoint y: 138, distance: 151.8
click at [0, 138] on main "Import Stock Status Export SKU 3020-284-45-A Item Storis Order Number PLC Code(…" at bounding box center [634, 288] width 1268 height 450
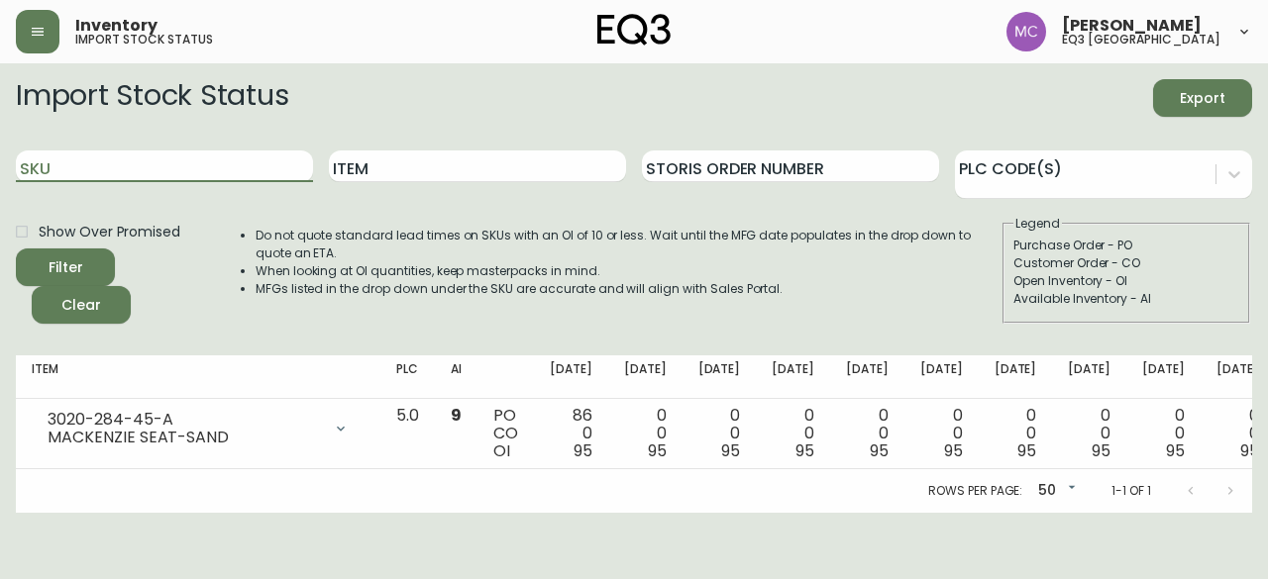
paste input "3020-282-4-B"
click at [16, 249] on button "Filter" at bounding box center [65, 268] width 99 height 38
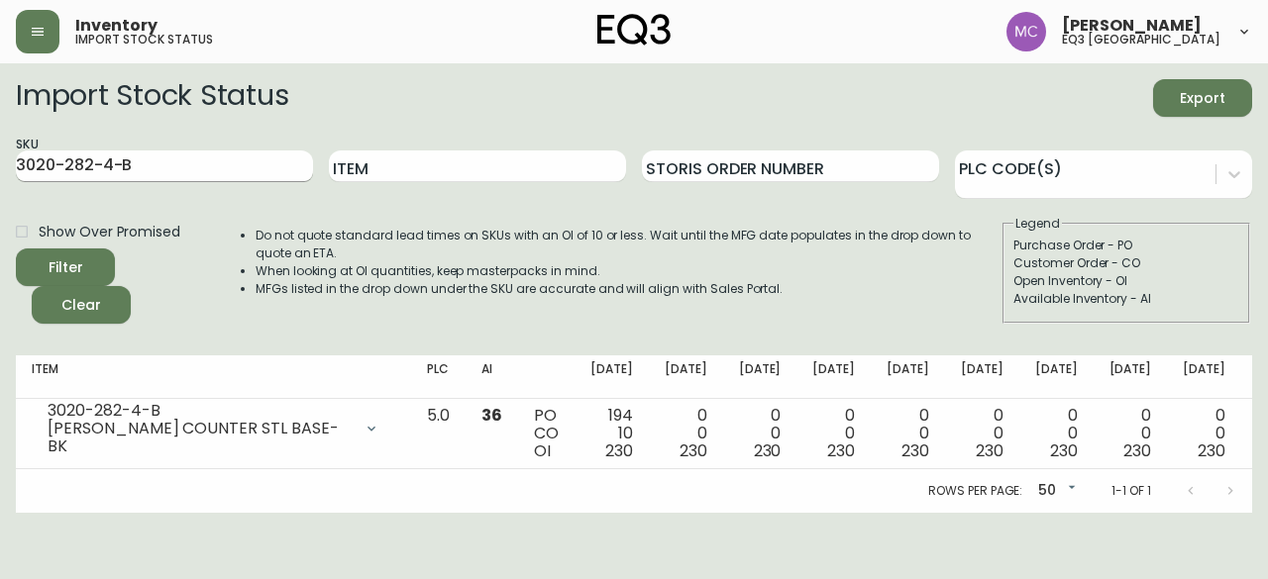
click at [112, 157] on input "3020-282-4-B" at bounding box center [164, 167] width 297 height 32
drag, startPoint x: 142, startPoint y: 160, endPoint x: 0, endPoint y: 162, distance: 141.7
click at [0, 162] on main "Import Stock Status Export SKU 3020-282-4-B Item Storis Order Number PLC Code(s…" at bounding box center [634, 288] width 1268 height 450
drag, startPoint x: 147, startPoint y: 177, endPoint x: 0, endPoint y: 148, distance: 149.6
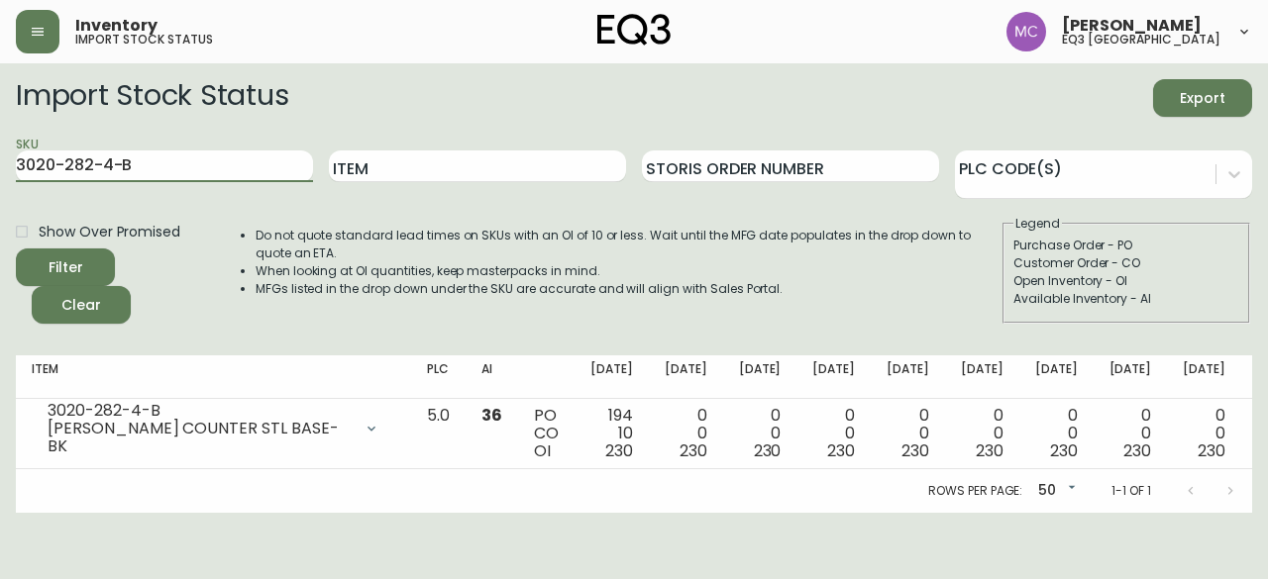
click at [0, 148] on main "Import Stock Status Export SKU 3020-282-4-B Item Storis Order Number PLC Code(s…" at bounding box center [634, 288] width 1268 height 450
drag, startPoint x: 148, startPoint y: 171, endPoint x: 0, endPoint y: 160, distance: 148.0
click at [0, 160] on main "Import Stock Status Export SKU [PHONE_NUMBER] Item Storis Order Number PLC Code…" at bounding box center [634, 288] width 1268 height 450
paste input "020-284-45-A"
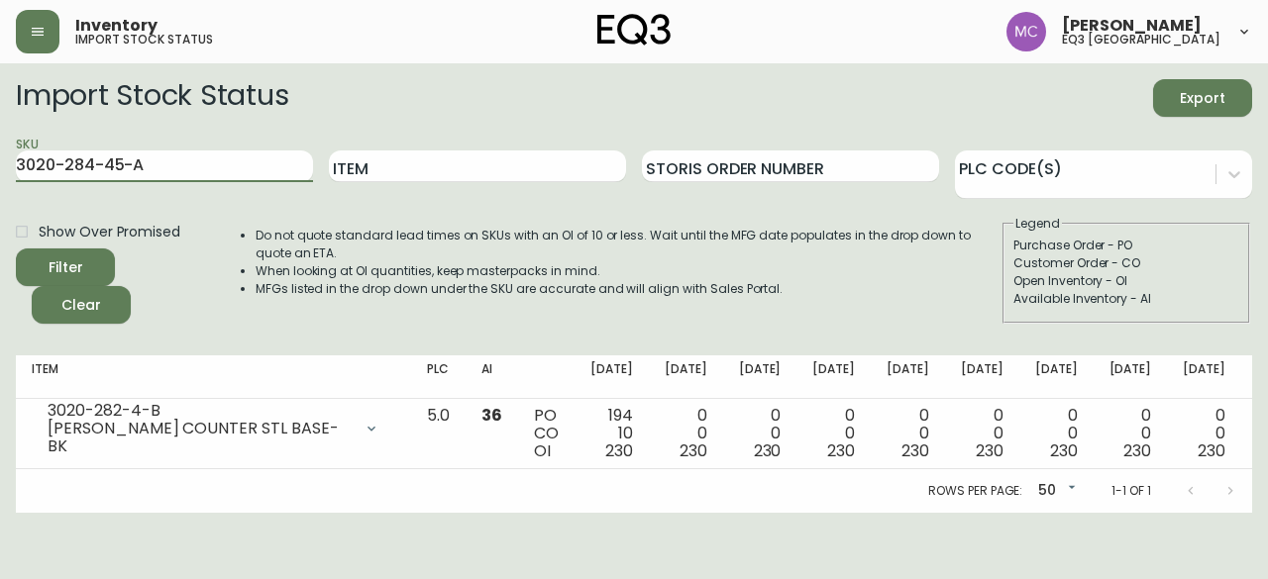
type input "3020-284-45-A"
click at [16, 249] on button "Filter" at bounding box center [65, 268] width 99 height 38
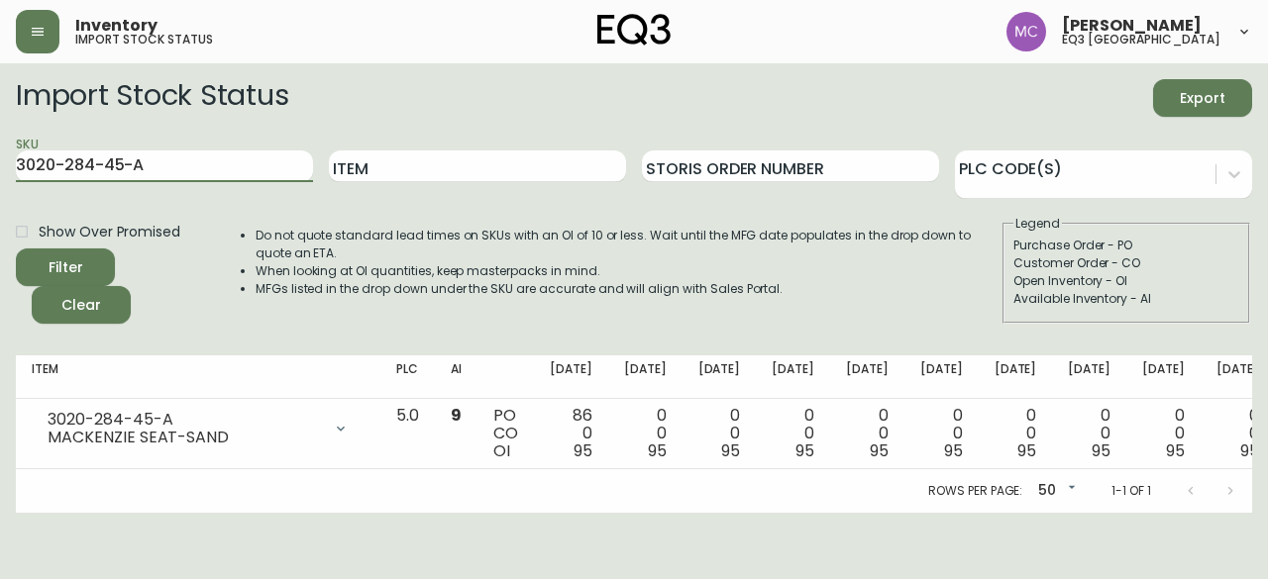
drag, startPoint x: 155, startPoint y: 167, endPoint x: 0, endPoint y: 163, distance: 154.6
click at [0, 163] on main "Import Stock Status Export SKU 3020-284-45-A Item Storis Order Number PLC Code(…" at bounding box center [634, 288] width 1268 height 450
paste input "[PHONE_NUMBER]"
click at [16, 249] on button "Filter" at bounding box center [65, 268] width 99 height 38
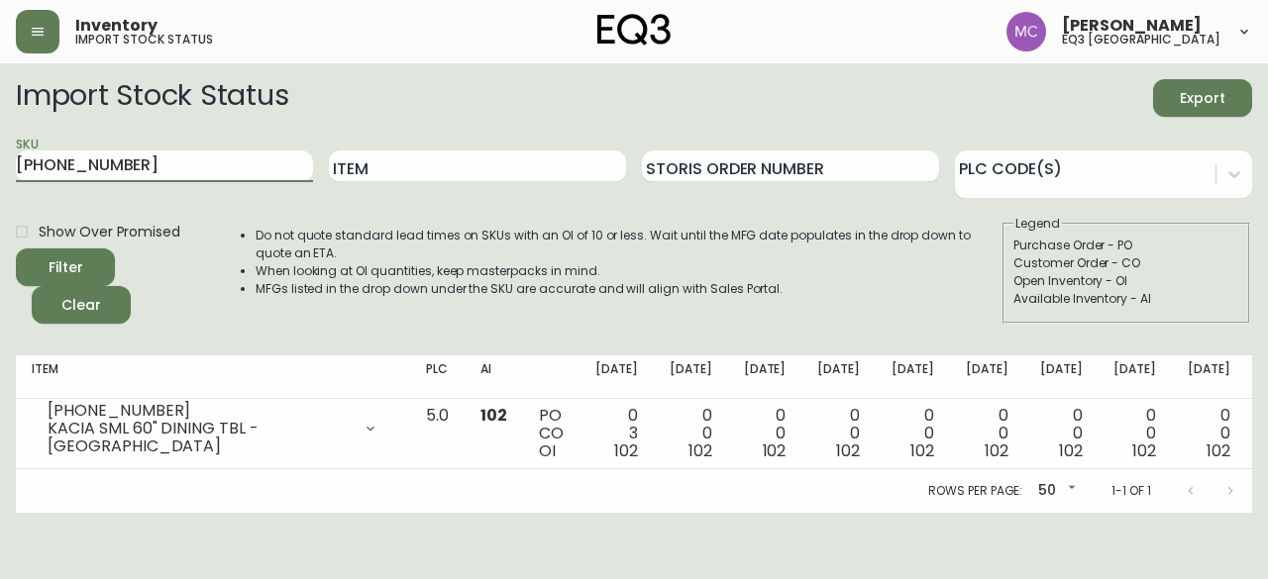
drag, startPoint x: 141, startPoint y: 160, endPoint x: 0, endPoint y: 163, distance: 140.7
click at [0, 163] on main "Import Stock Status Export SKU [PHONE_NUMBER] Item Storis Order Number PLC Code…" at bounding box center [634, 288] width 1268 height 450
type input "\"
paste input "[PHONE_NUMBER]"
type input "[PHONE_NUMBER]"
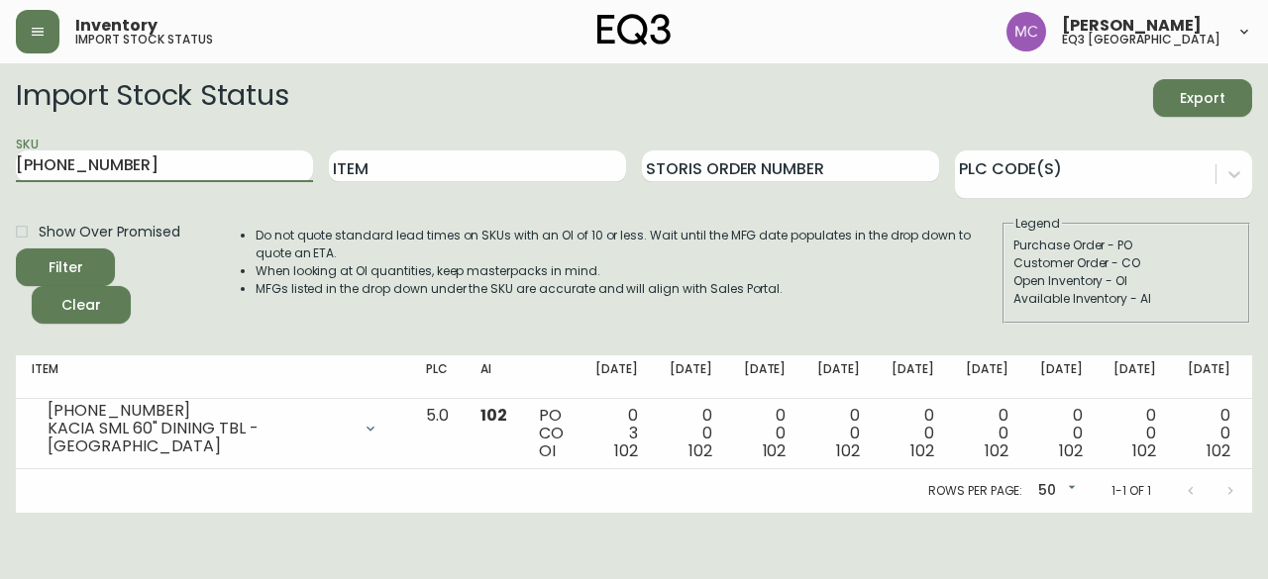
click at [16, 249] on button "Filter" at bounding box center [65, 268] width 99 height 38
drag, startPoint x: 129, startPoint y: 164, endPoint x: 3, endPoint y: 142, distance: 127.8
click at [3, 142] on main "Import Stock Status Export SKU [PHONE_NUMBER] Item Storis Order Number PLC Code…" at bounding box center [634, 288] width 1268 height 450
paste input "[PHONE_NUMBER]"
click at [16, 249] on button "Filter" at bounding box center [65, 268] width 99 height 38
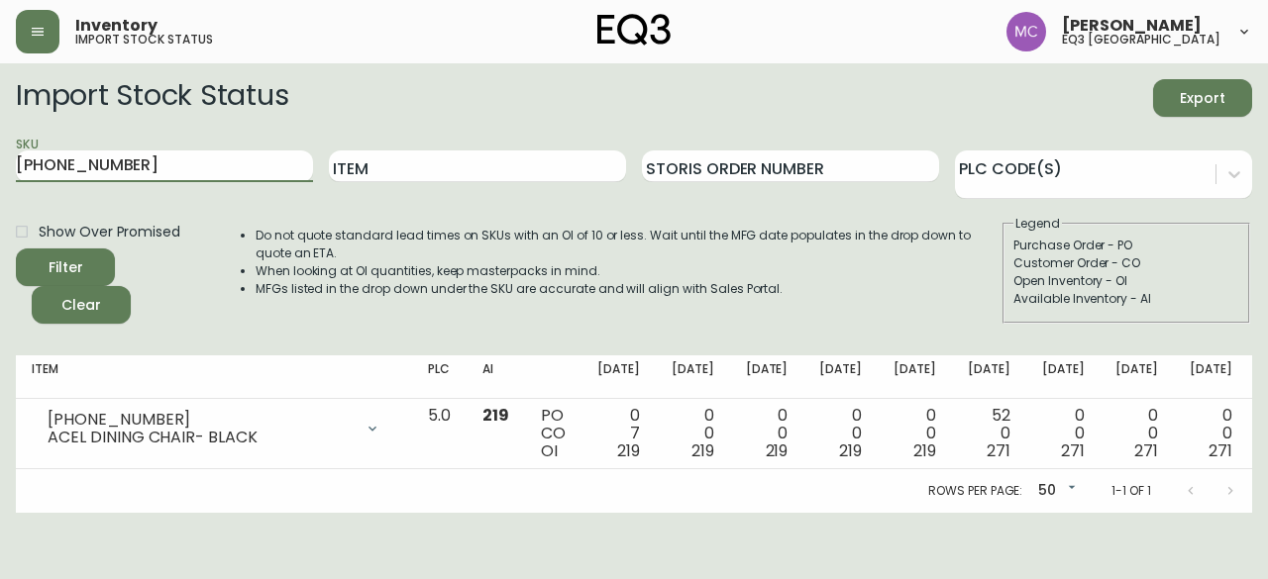
drag, startPoint x: 136, startPoint y: 163, endPoint x: 0, endPoint y: 120, distance: 142.5
click at [0, 120] on main "Import Stock Status Export SKU [PHONE_NUMBER] Item Storis Order Number PLC Code…" at bounding box center [634, 288] width 1268 height 450
paste input "[PHONE_NUMBER]"
click at [26, 163] on input "\[PHONE_NUMBER]" at bounding box center [164, 167] width 297 height 32
type input "[PHONE_NUMBER]"
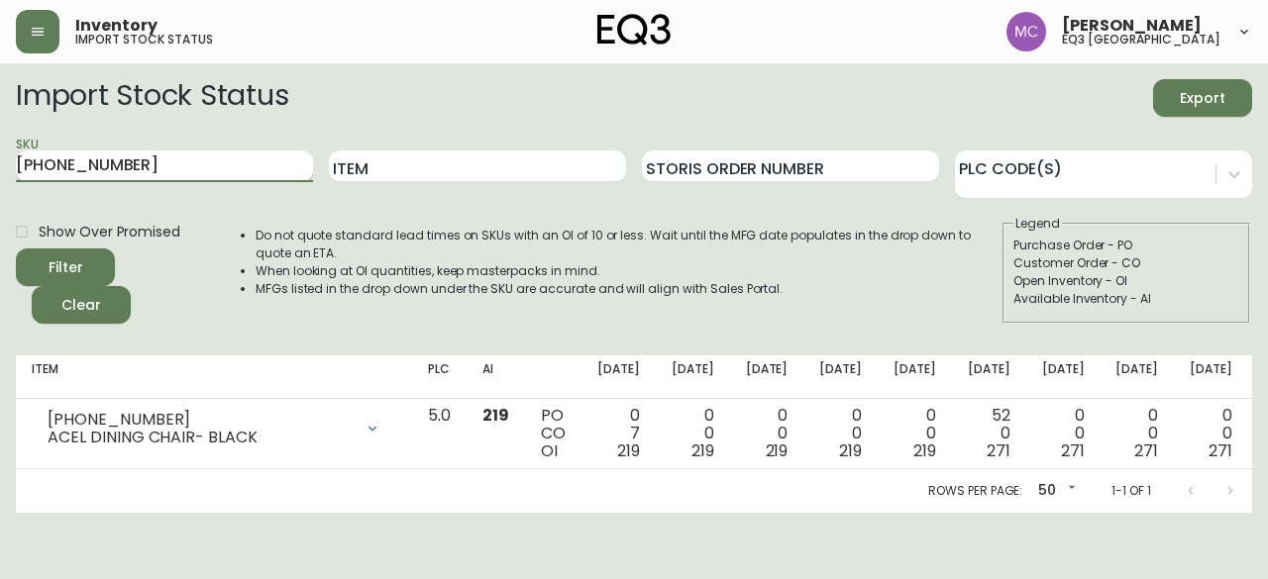
click at [16, 249] on button "Filter" at bounding box center [65, 268] width 99 height 38
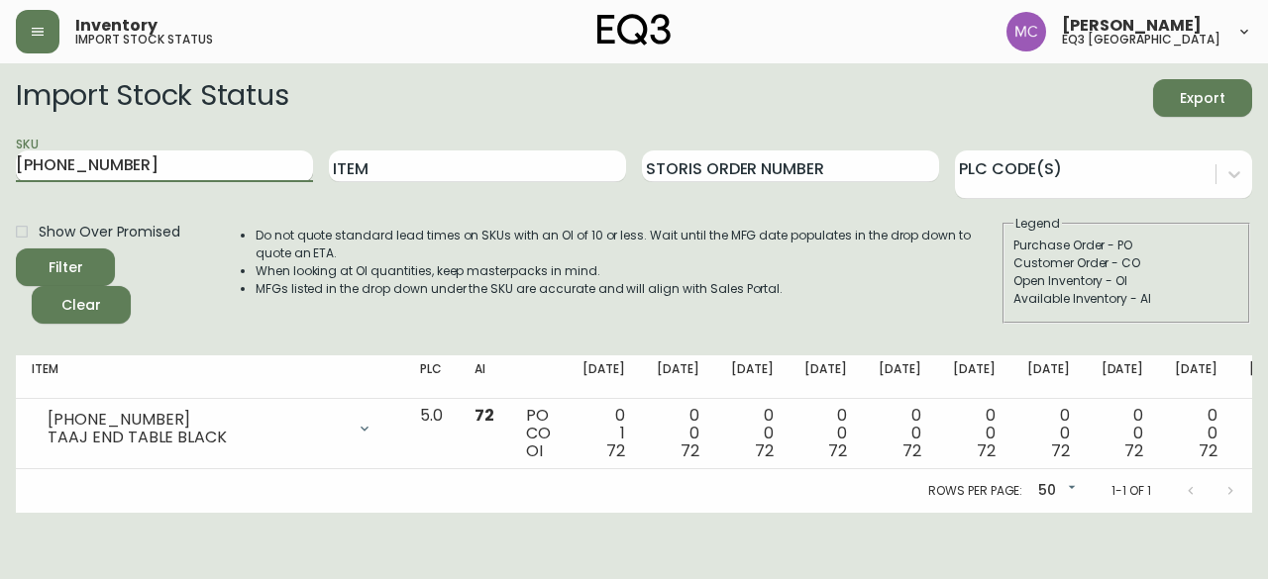
click at [125, 164] on input "[PHONE_NUMBER]" at bounding box center [164, 167] width 297 height 32
drag, startPoint x: 153, startPoint y: 163, endPoint x: 0, endPoint y: 156, distance: 152.8
click at [0, 156] on main "Import Stock Status Export SKU [PHONE_NUMBER] Item Storis Order Number PLC Code…" at bounding box center [634, 288] width 1268 height 450
paste input "7220-101-1-B"
type input "7220-101-1-B"
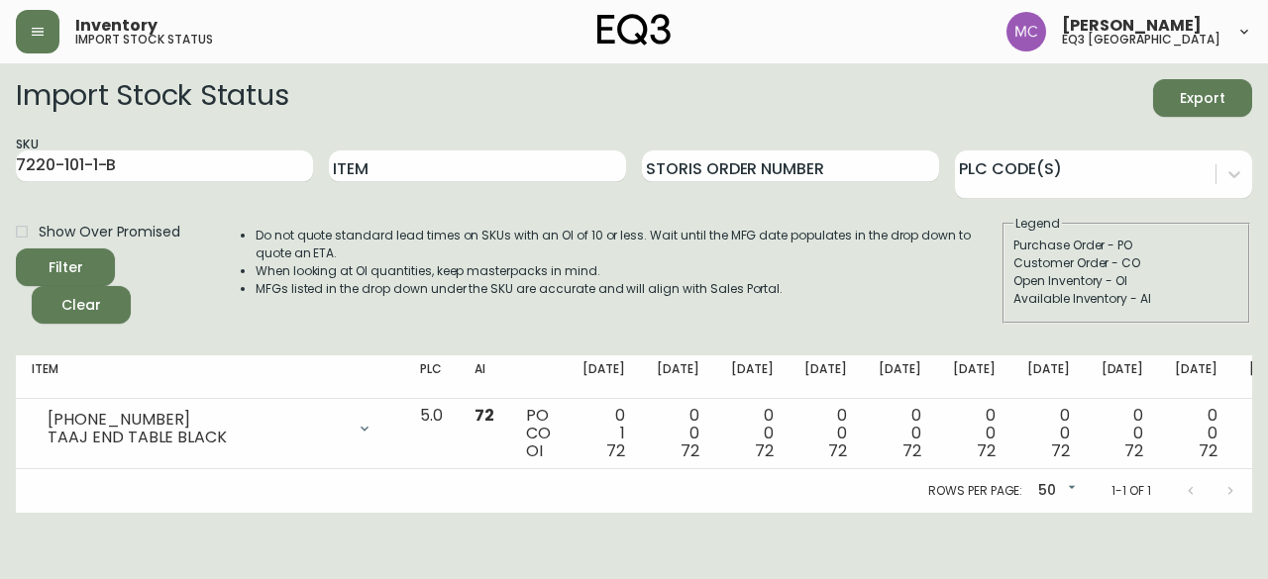
click at [0, 156] on main "Import Stock Status Export SKU 7220-101-1-B Item Storis Order Number PLC Code(s…" at bounding box center [634, 288] width 1268 height 450
click at [126, 163] on input "7220-101-1-B" at bounding box center [164, 167] width 297 height 32
click at [16, 249] on button "Filter" at bounding box center [65, 268] width 99 height 38
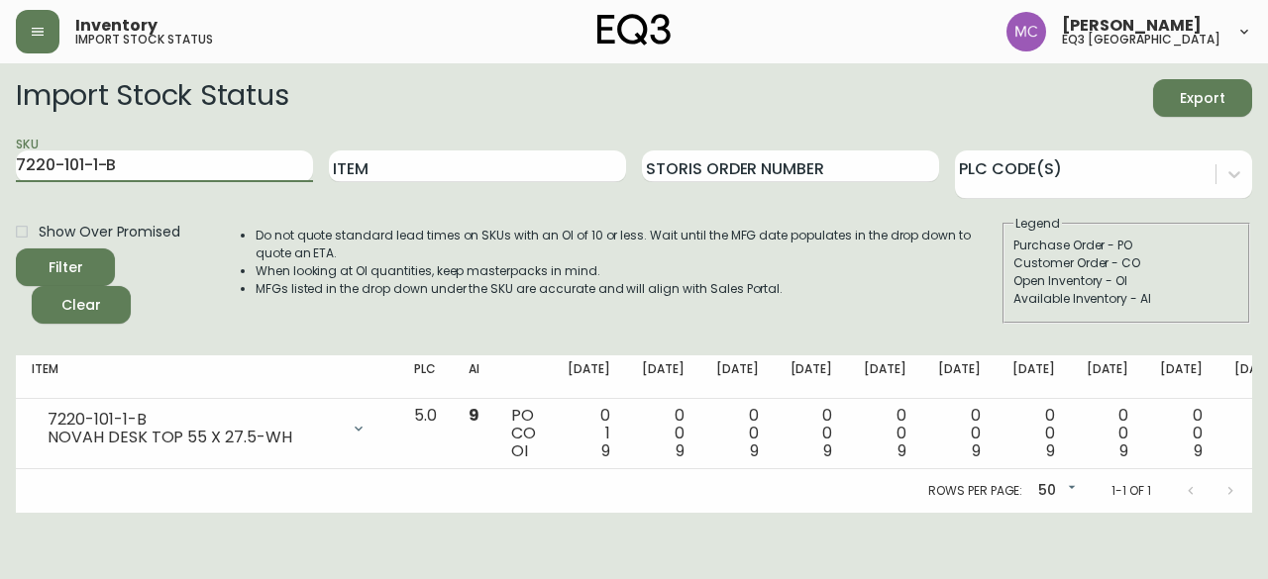
drag, startPoint x: 118, startPoint y: 167, endPoint x: 0, endPoint y: 143, distance: 120.5
click at [0, 143] on main "Import Stock Status Export SKU 7220-101-1-B Item Storis Order Number PLC Code(s…" at bounding box center [634, 288] width 1268 height 450
paste input "7220-100-5-A"
type input "7220-100-5-A"
click at [16, 249] on button "Filter" at bounding box center [65, 268] width 99 height 38
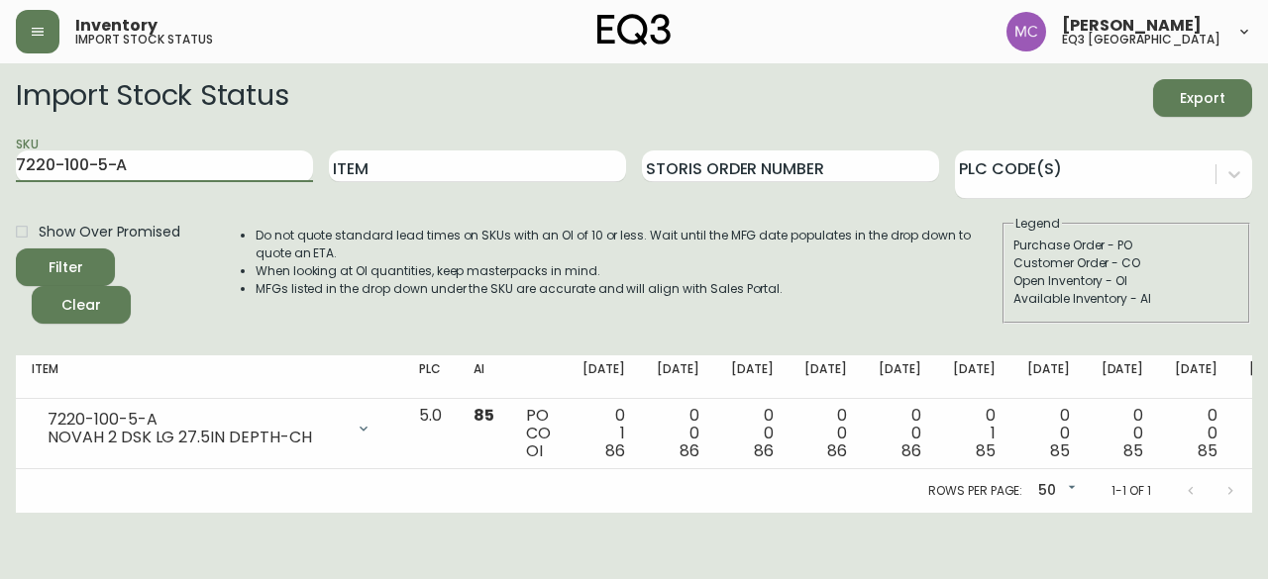
drag, startPoint x: 135, startPoint y: 159, endPoint x: 0, endPoint y: 139, distance: 136.3
click at [0, 139] on main "Import Stock Status Export SKU 7220-100-5-A Item Storis Order Number PLC Code(s…" at bounding box center [634, 288] width 1268 height 450
paste input "7220-101-5-C"
type input "7220-101-5-C"
click at [16, 249] on button "Filter" at bounding box center [65, 268] width 99 height 38
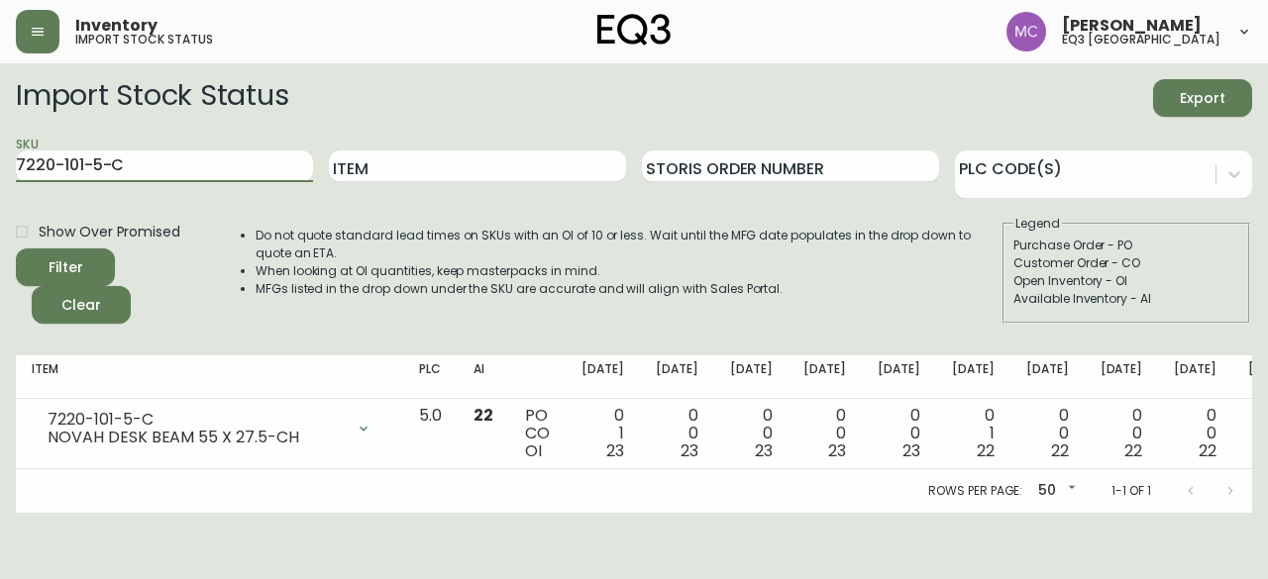
drag, startPoint x: 147, startPoint y: 163, endPoint x: 0, endPoint y: 151, distance: 147.2
click at [0, 151] on main "Import Stock Status Export SKU 7220-101-5-C Item Storis Order Number PLC Code(s…" at bounding box center [634, 288] width 1268 height 450
paste input "[PHONE_NUMBER]"
type input "[PHONE_NUMBER]"
click at [16, 249] on button "Filter" at bounding box center [65, 268] width 99 height 38
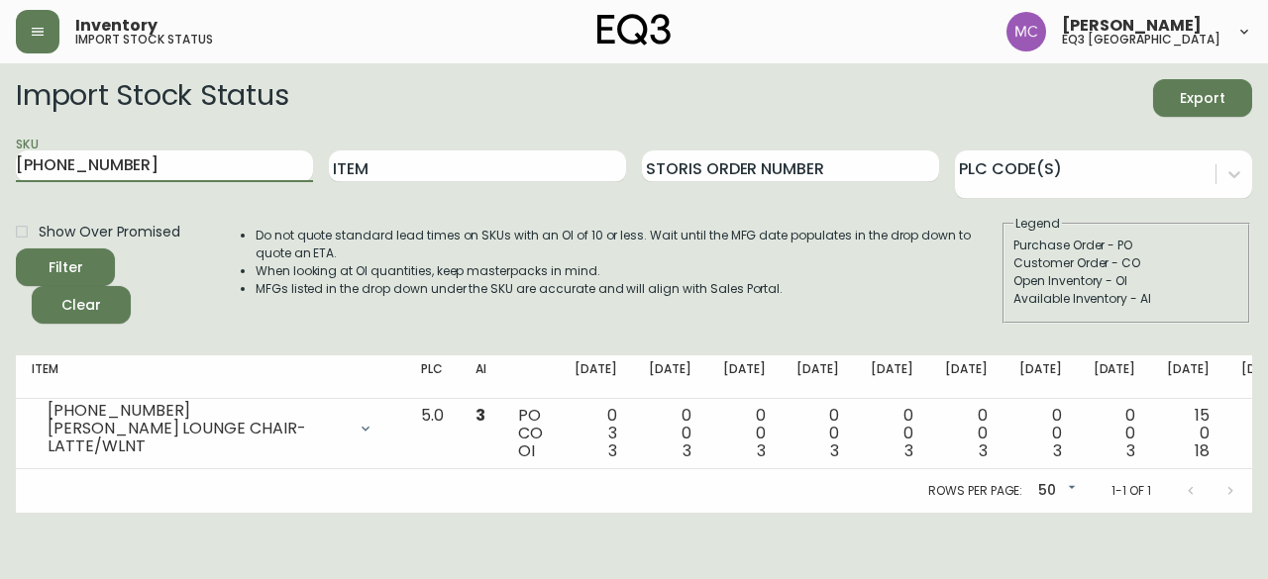
drag, startPoint x: 133, startPoint y: 169, endPoint x: 0, endPoint y: 152, distance: 133.9
click at [0, 152] on main "Import Stock Status Export SKU [PHONE_NUMBER] Item Storis Order Number PLC Code…" at bounding box center [634, 288] width 1268 height 450
paste input "[PHONE_NUMBER]"
type input "[PHONE_NUMBER]"
click at [16, 249] on button "Filter" at bounding box center [65, 268] width 99 height 38
